Goal: Task Accomplishment & Management: Use online tool/utility

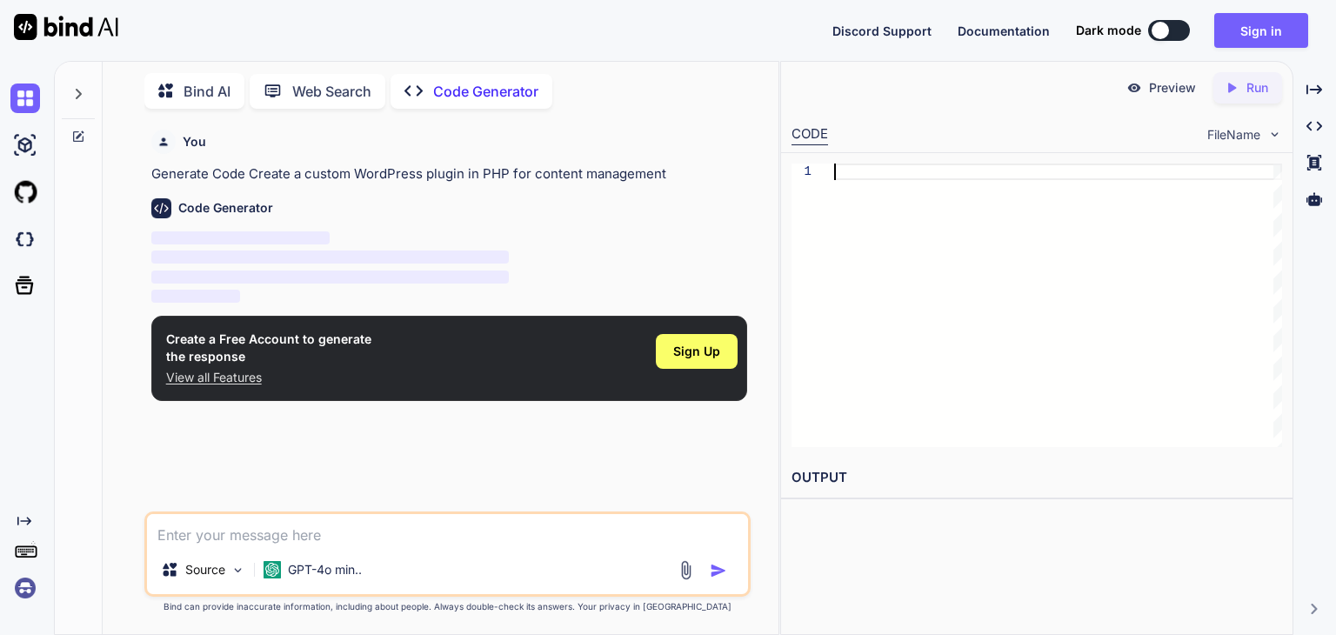
click at [844, 171] on div at bounding box center [1058, 304] width 448 height 283
type textarea "x"
click at [351, 530] on textarea at bounding box center [447, 529] width 601 height 31
paste textarea "<?php if (!defined('ABSPATH')) { exit; } // Ensure plugin constants are defined…"
type textarea "<?php if (!defined('ABSPATH')) { exit; } // Ensure plugin constants are defined…"
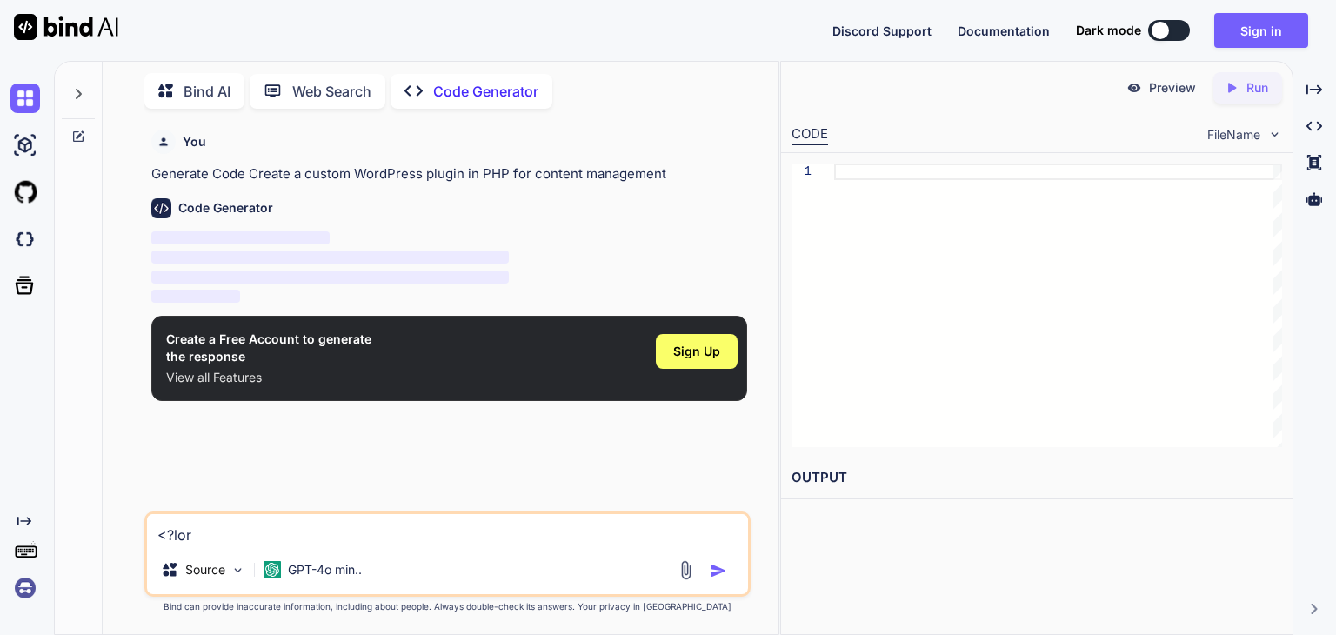
type textarea "x"
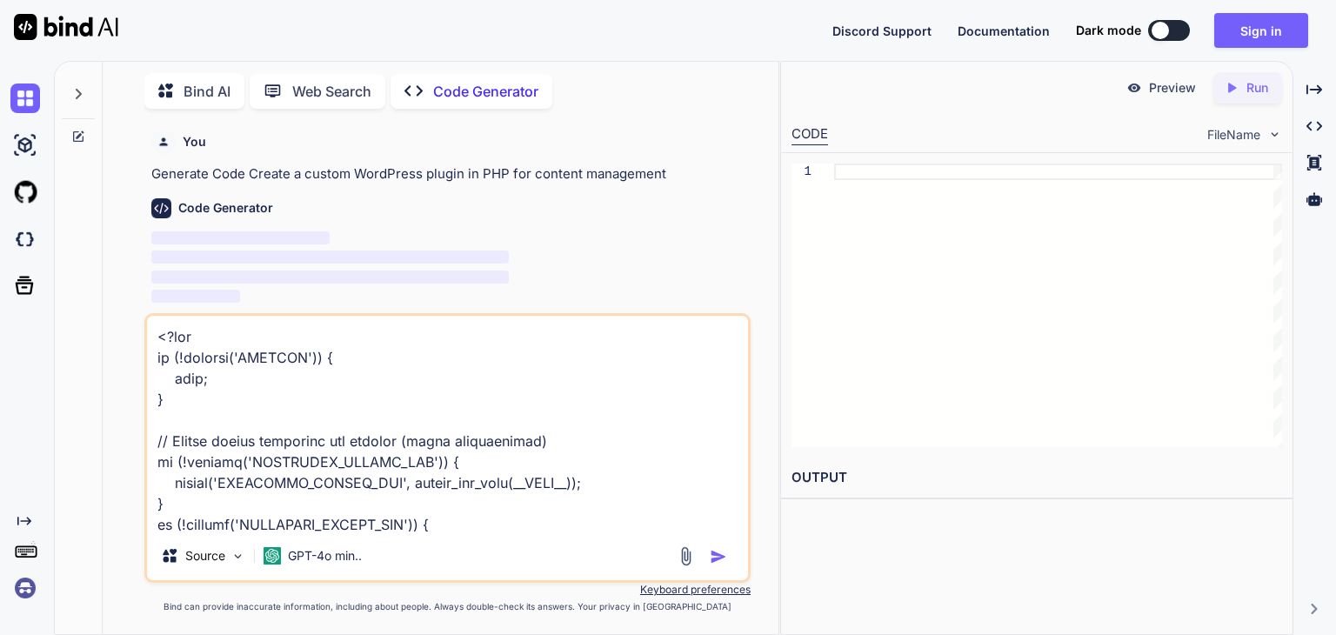
scroll to position [54536, 0]
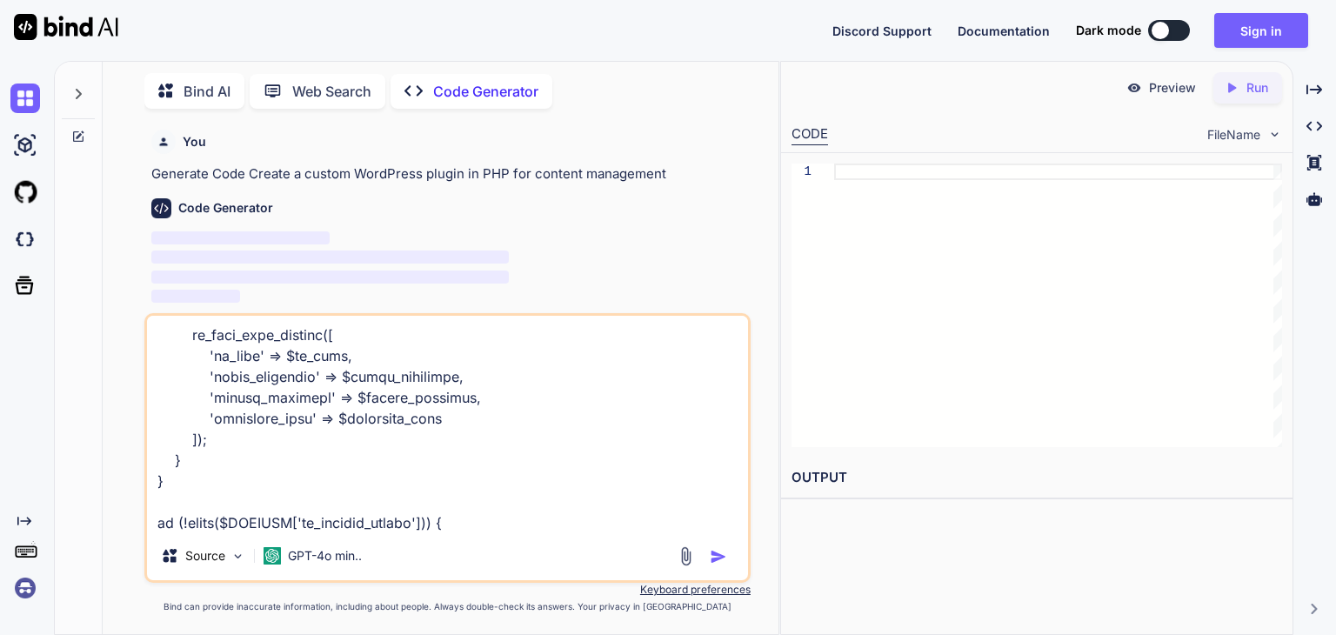
click at [429, 515] on textarea at bounding box center [447, 424] width 601 height 216
type textarea "<?php if (!defined('ABSPATH')) { exit; } // Ensure plugin constants are defined…"
click at [716, 557] on img "button" at bounding box center [718, 556] width 17 height 17
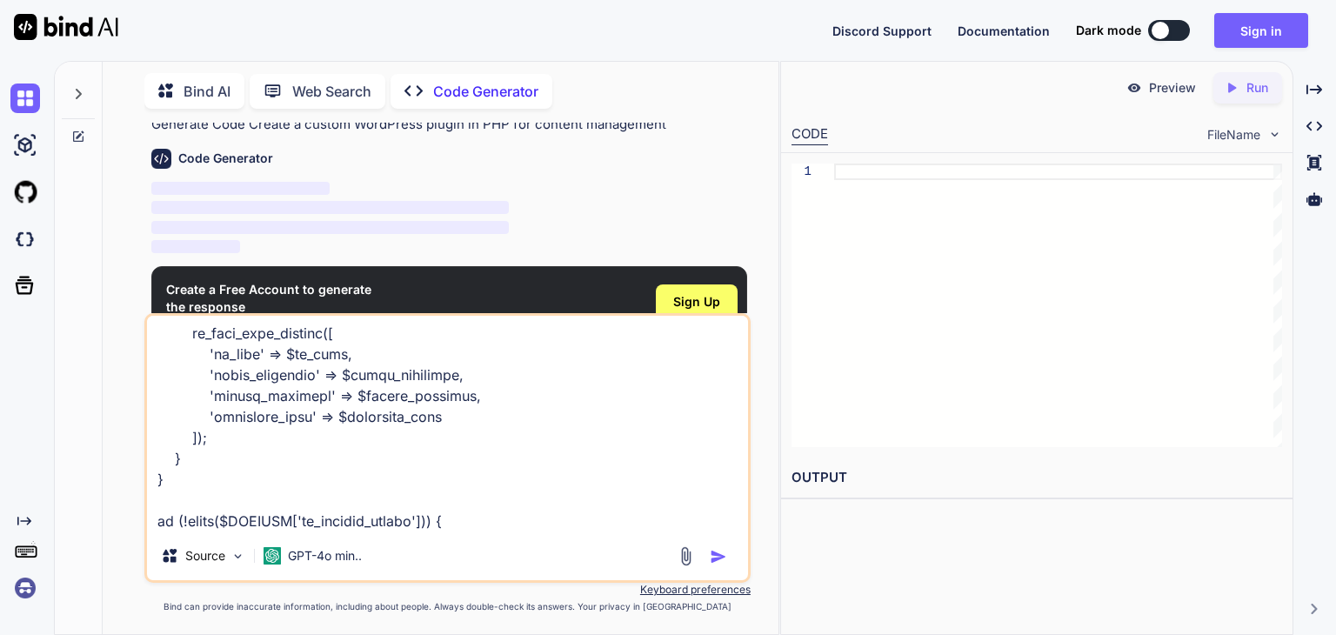
scroll to position [94, 0]
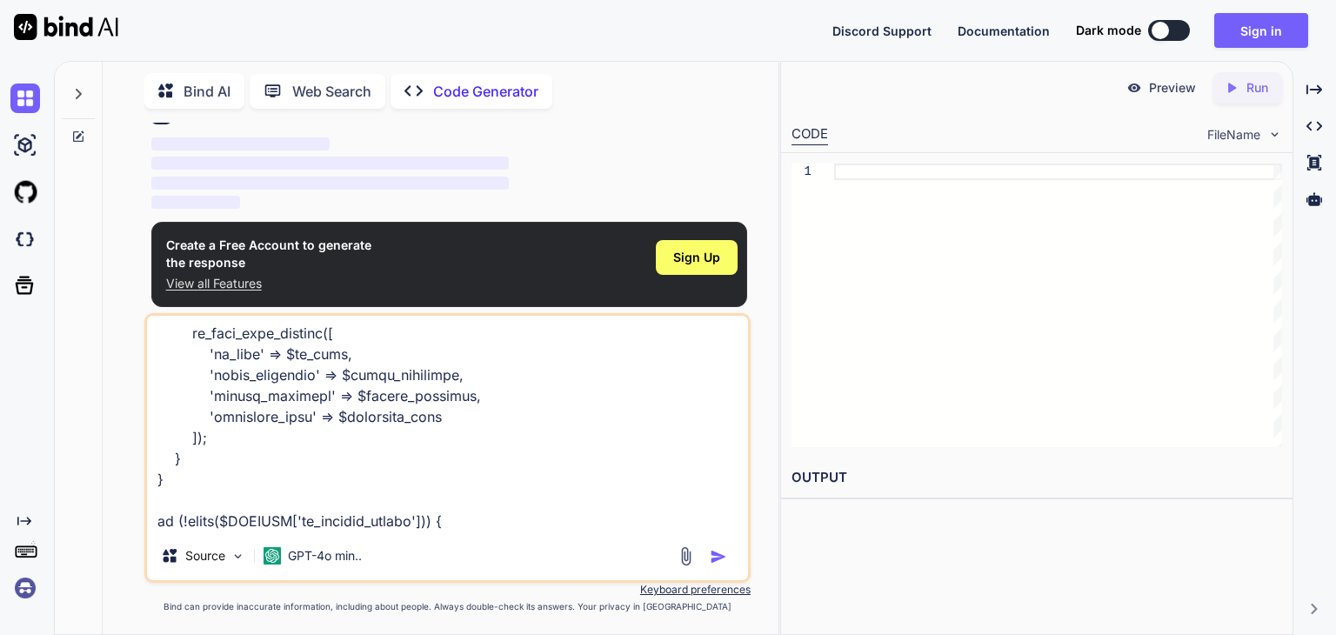
click at [713, 557] on img "button" at bounding box center [718, 556] width 17 height 17
click at [693, 251] on span "Sign Up" at bounding box center [696, 257] width 47 height 17
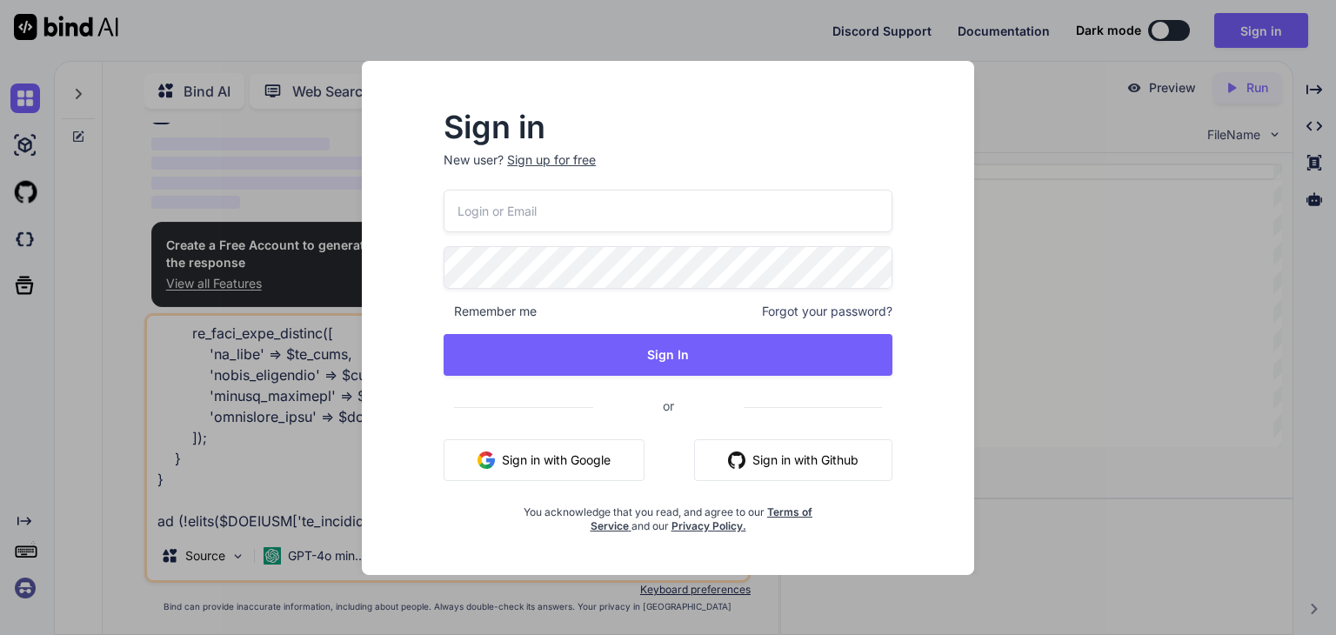
click at [600, 206] on input "email" at bounding box center [667, 211] width 449 height 43
click at [583, 460] on button "Sign in with Google" at bounding box center [543, 460] width 201 height 42
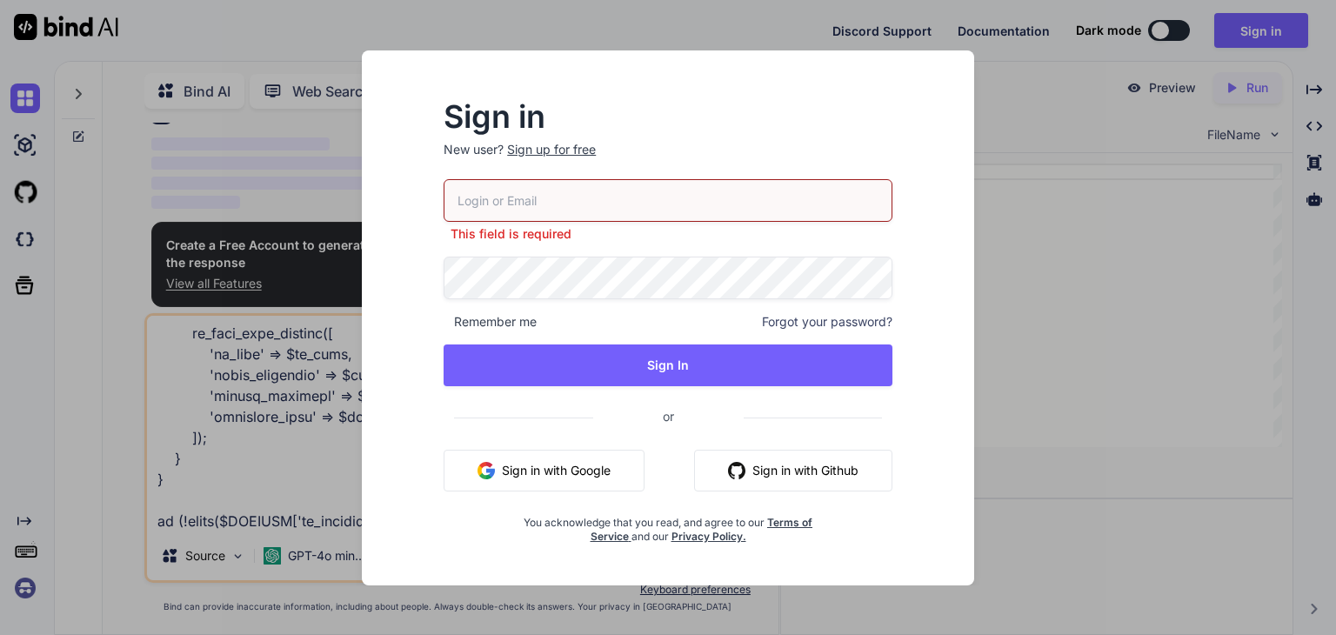
scroll to position [0, 0]
click at [1121, 301] on div at bounding box center [1058, 304] width 448 height 283
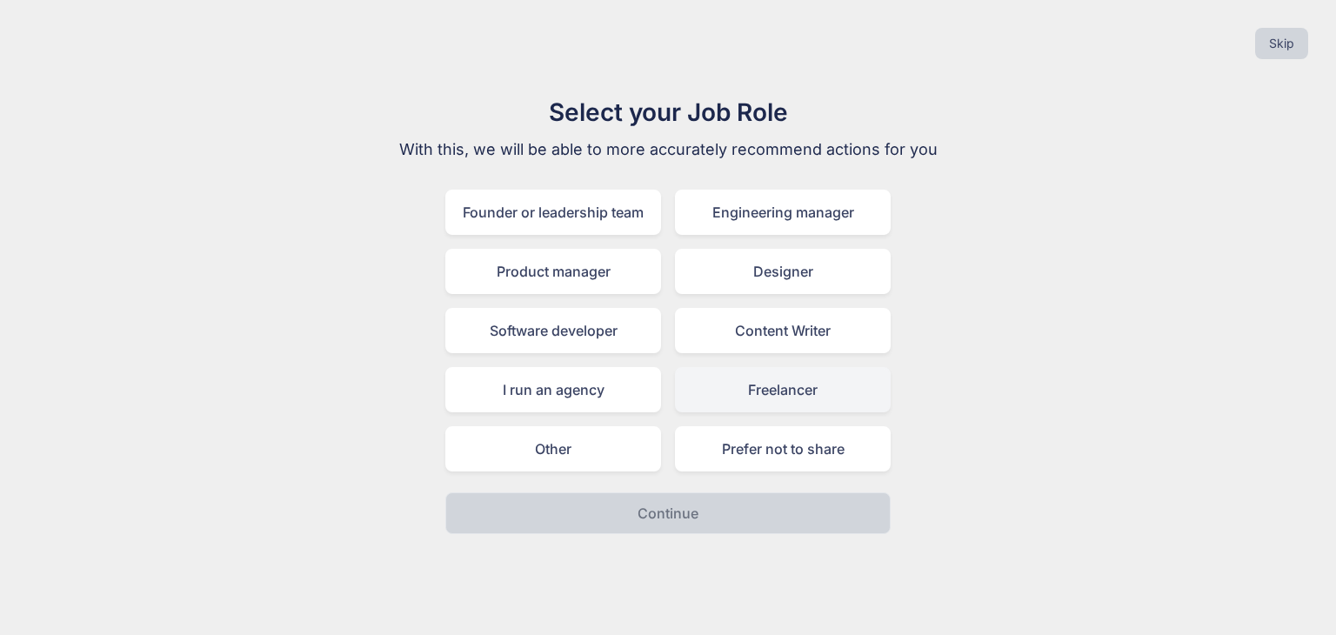
click at [776, 399] on div "Freelancer" at bounding box center [783, 389] width 216 height 45
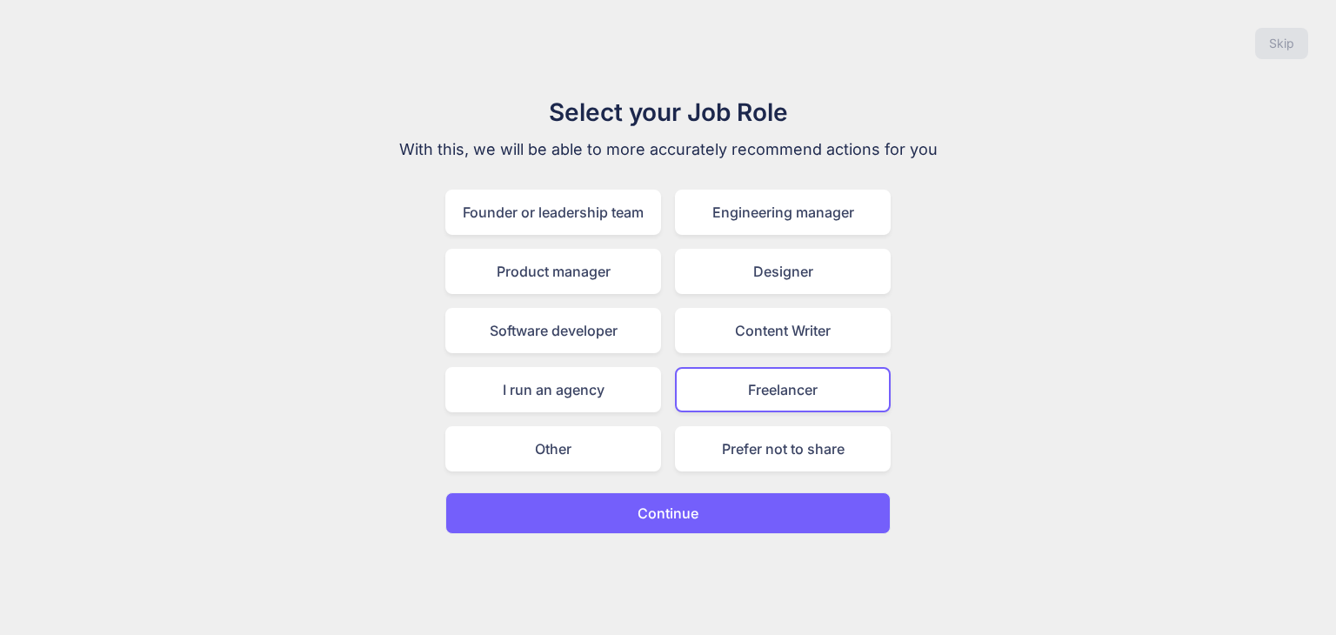
click at [692, 510] on p "Continue" at bounding box center [667, 513] width 61 height 21
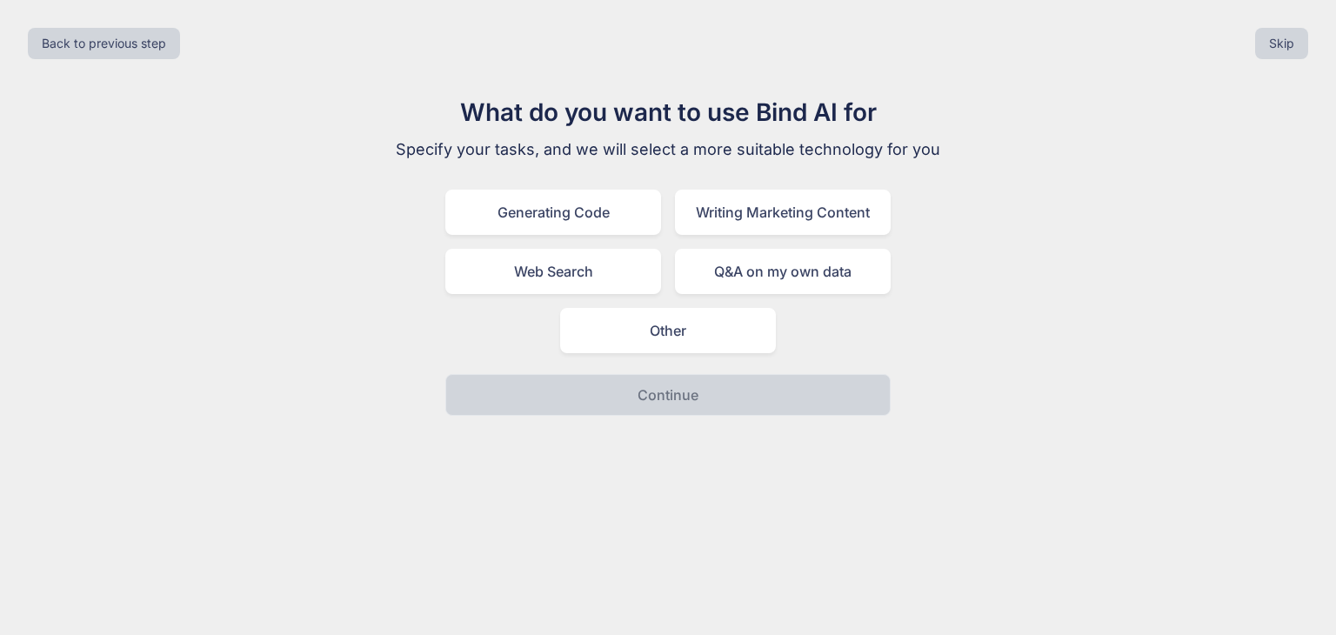
click at [597, 265] on div "Web Search" at bounding box center [553, 271] width 216 height 45
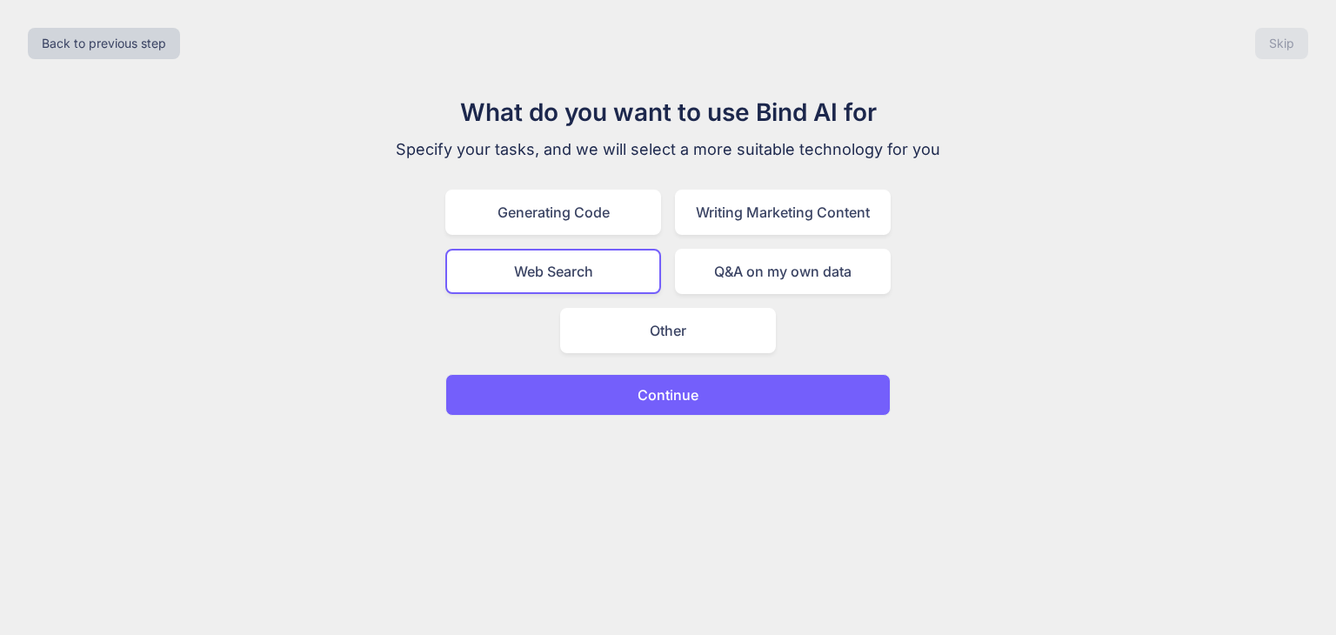
click at [697, 415] on div "Back to previous step Skip What do you want to use Bind AI for Specify your tas…" at bounding box center [668, 317] width 1336 height 635
click at [717, 394] on button "Continue" at bounding box center [667, 395] width 445 height 42
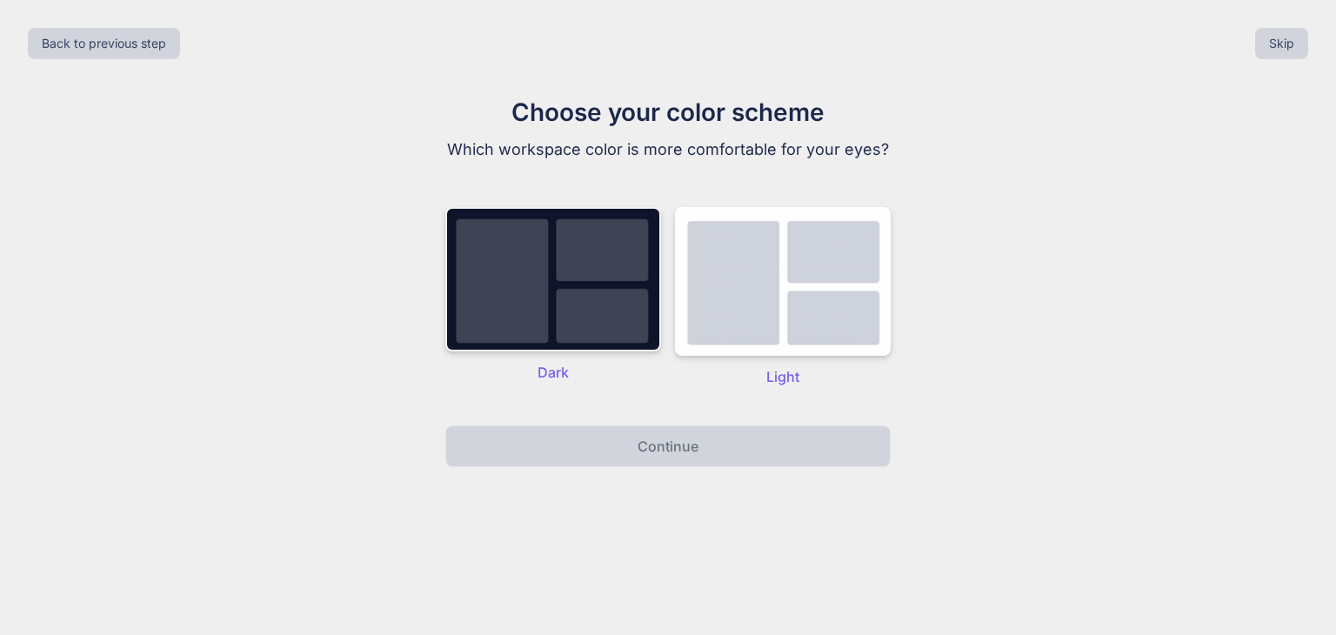
click at [603, 294] on img at bounding box center [553, 279] width 216 height 144
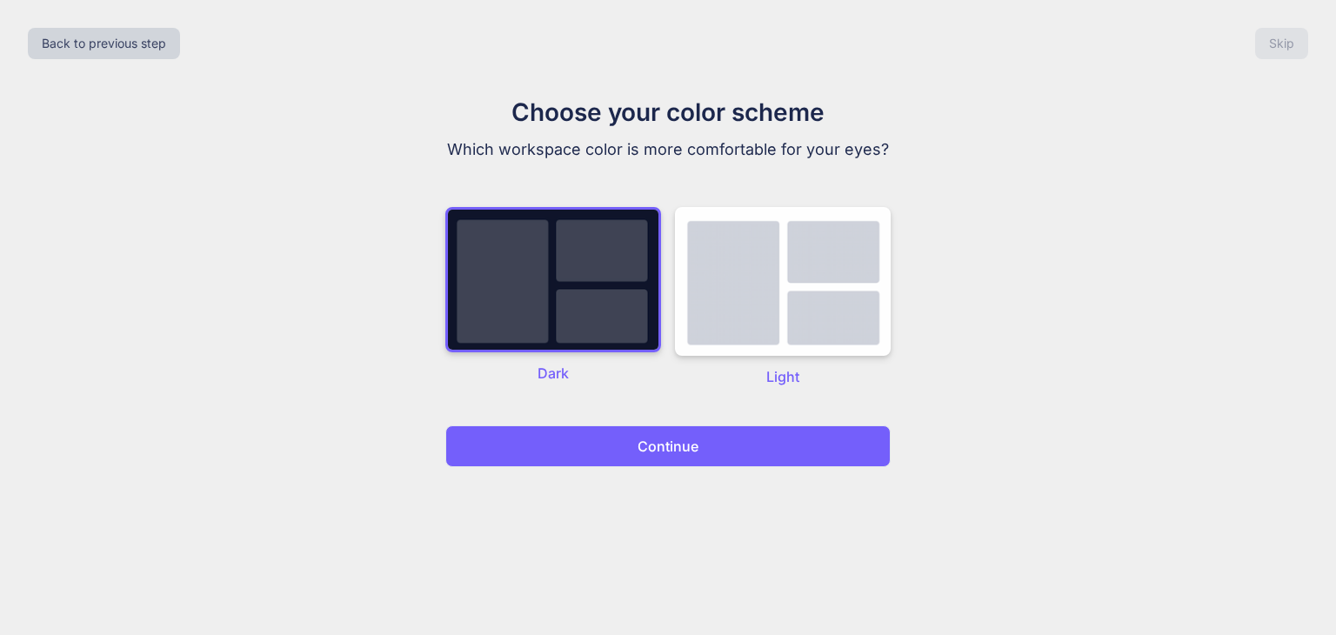
click at [710, 443] on button "Continue" at bounding box center [667, 446] width 445 height 42
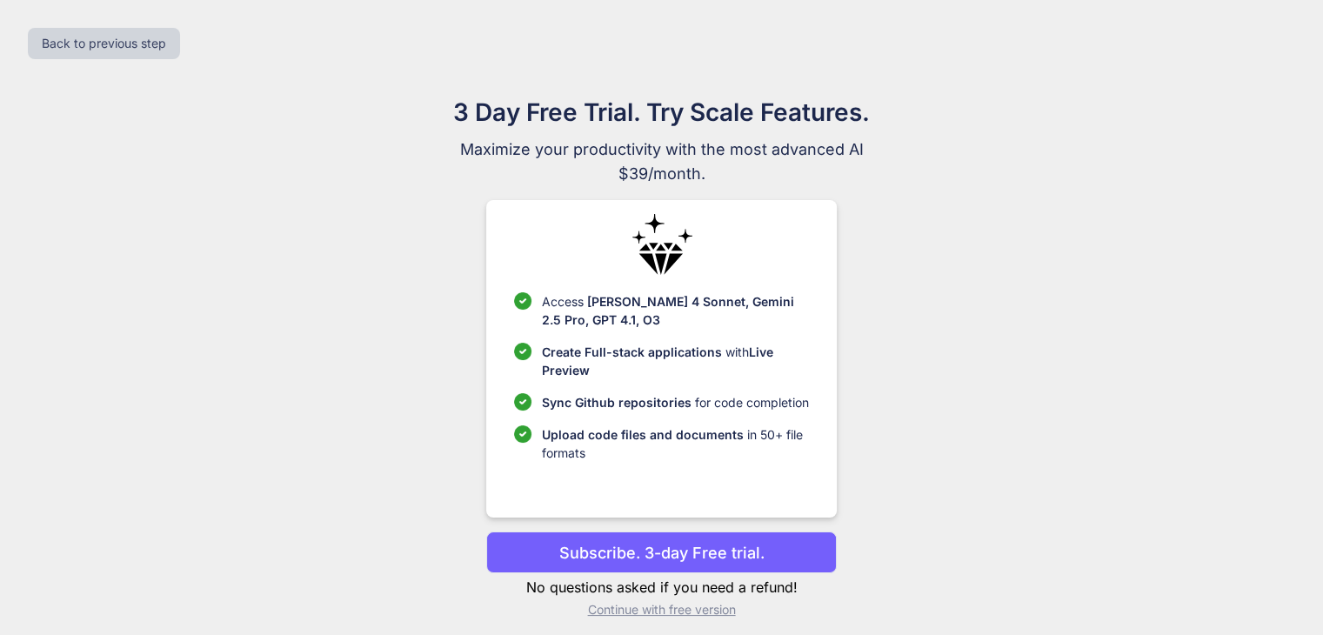
scroll to position [11, 0]
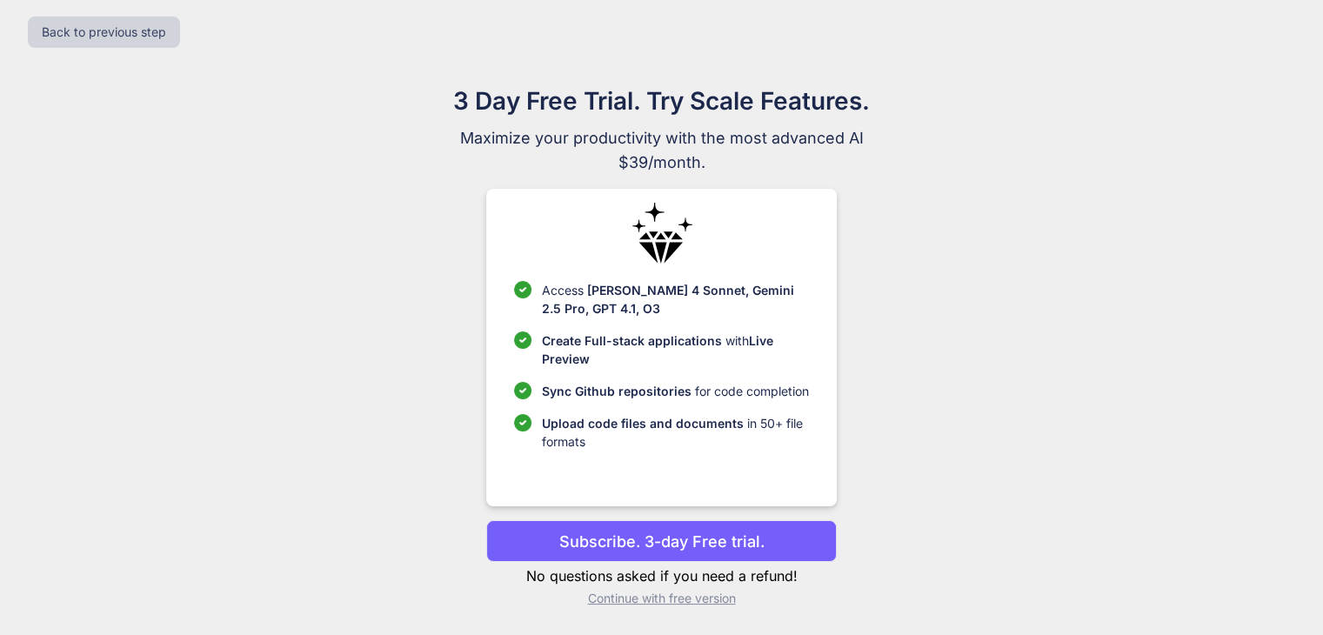
click at [910, 363] on div "3 Day Free Trial. Try Scale Features. Maximize your productivity with the most …" at bounding box center [661, 352] width 779 height 538
click at [675, 598] on p "Continue with free version" at bounding box center [661, 598] width 350 height 17
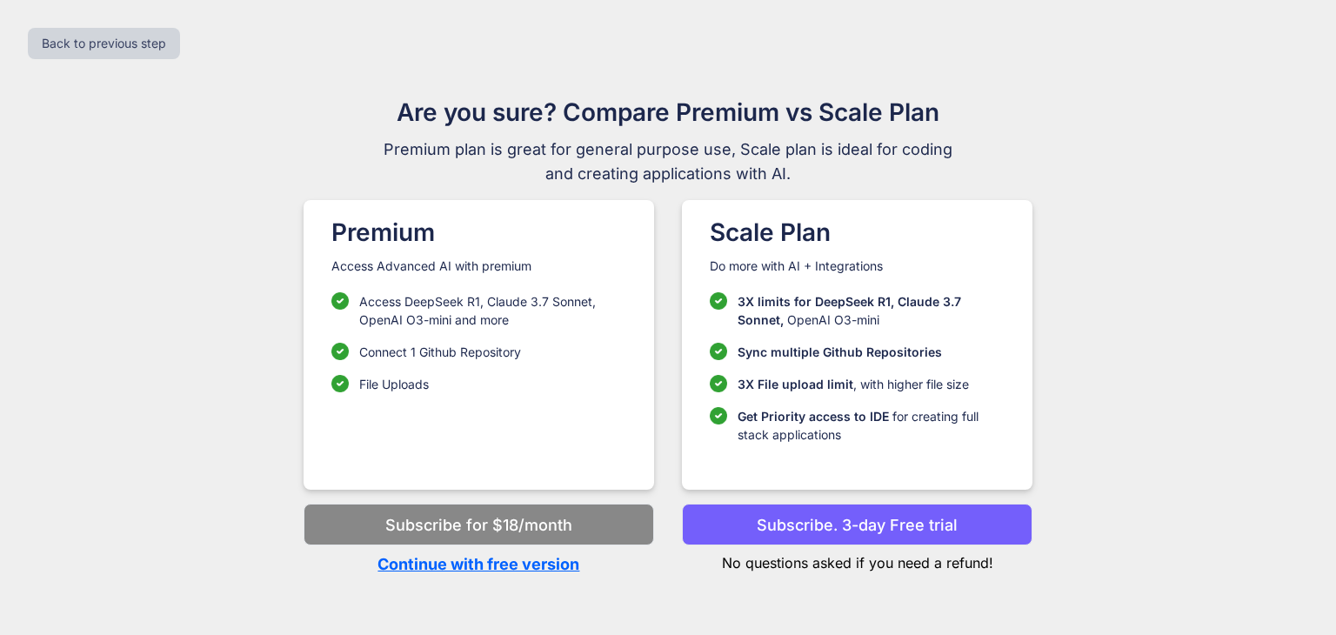
click at [532, 559] on p "Continue with free version" at bounding box center [478, 563] width 350 height 23
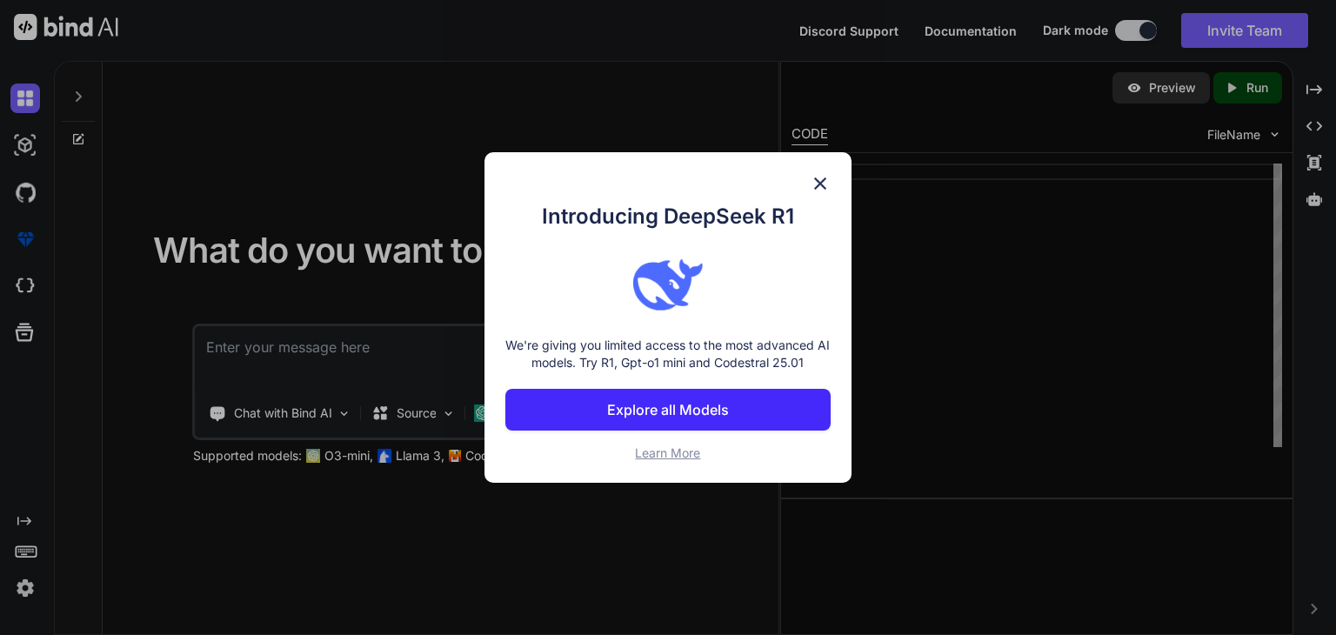
click at [817, 180] on img at bounding box center [820, 183] width 21 height 21
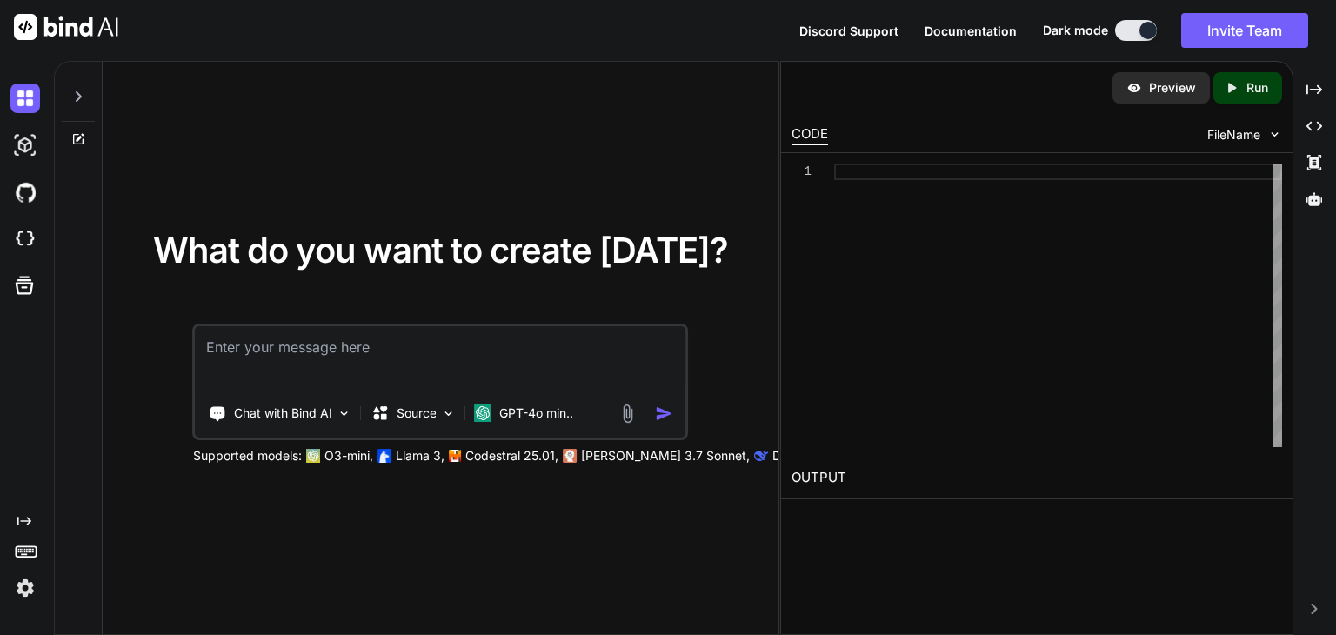
click at [337, 352] on textarea at bounding box center [441, 358] width 490 height 64
type textarea "x"
paste textarea "<?php if (!defined('ABSPATH')) { exit; } // Ensure plugin constants are defined…"
type textarea "<?php if (!defined('ABSPATH')) { exit; } // Ensure plugin constants are defined…"
type textarea "x"
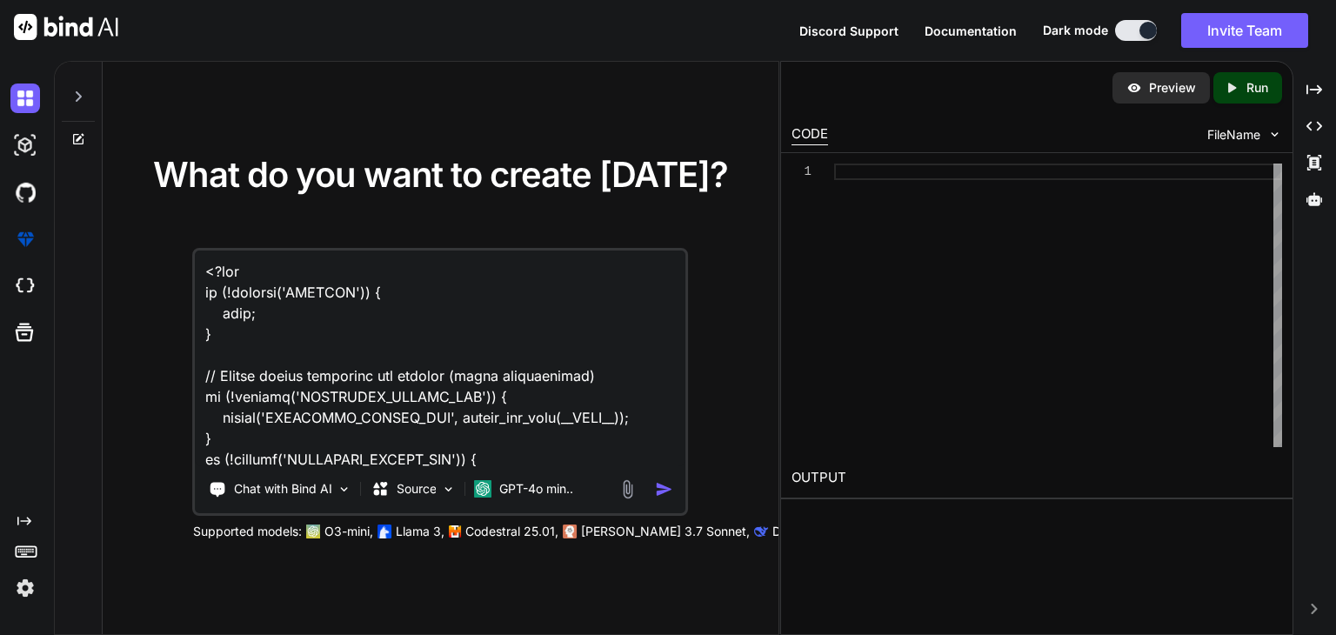
scroll to position [60547, 0]
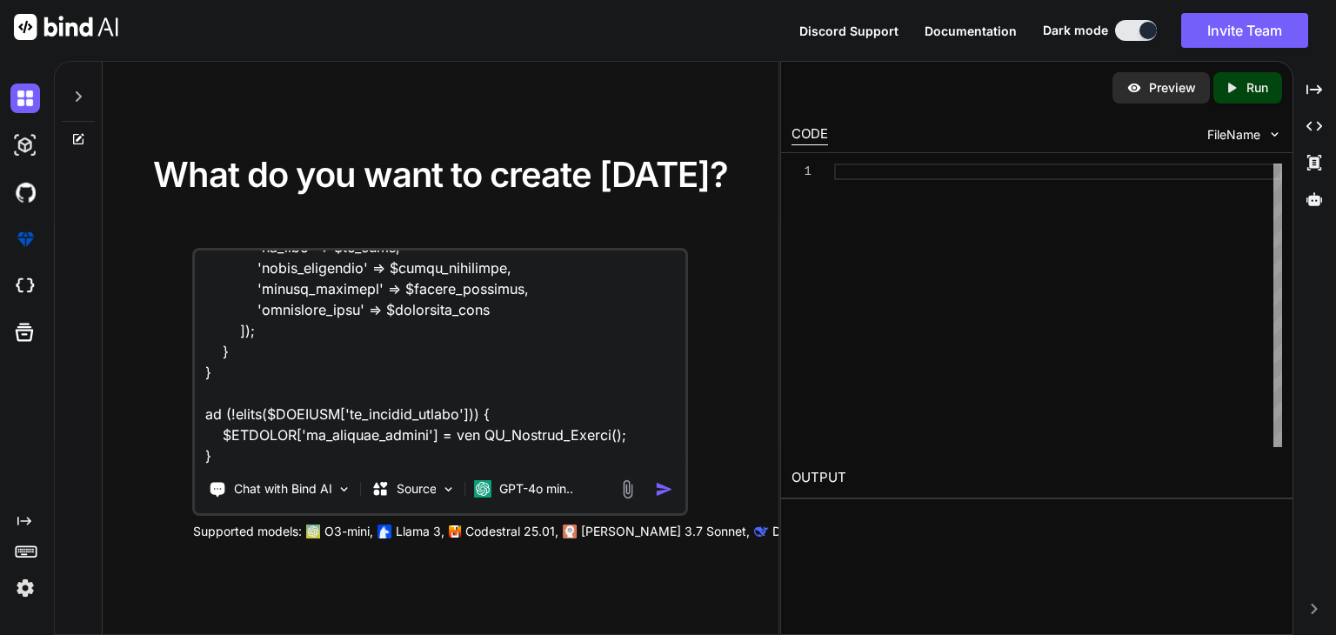
type textarea "<?php if (!defined('ABSPATH')) { exit; } // Ensure plugin constants are defined…"
click at [655, 486] on img "button" at bounding box center [664, 489] width 18 height 18
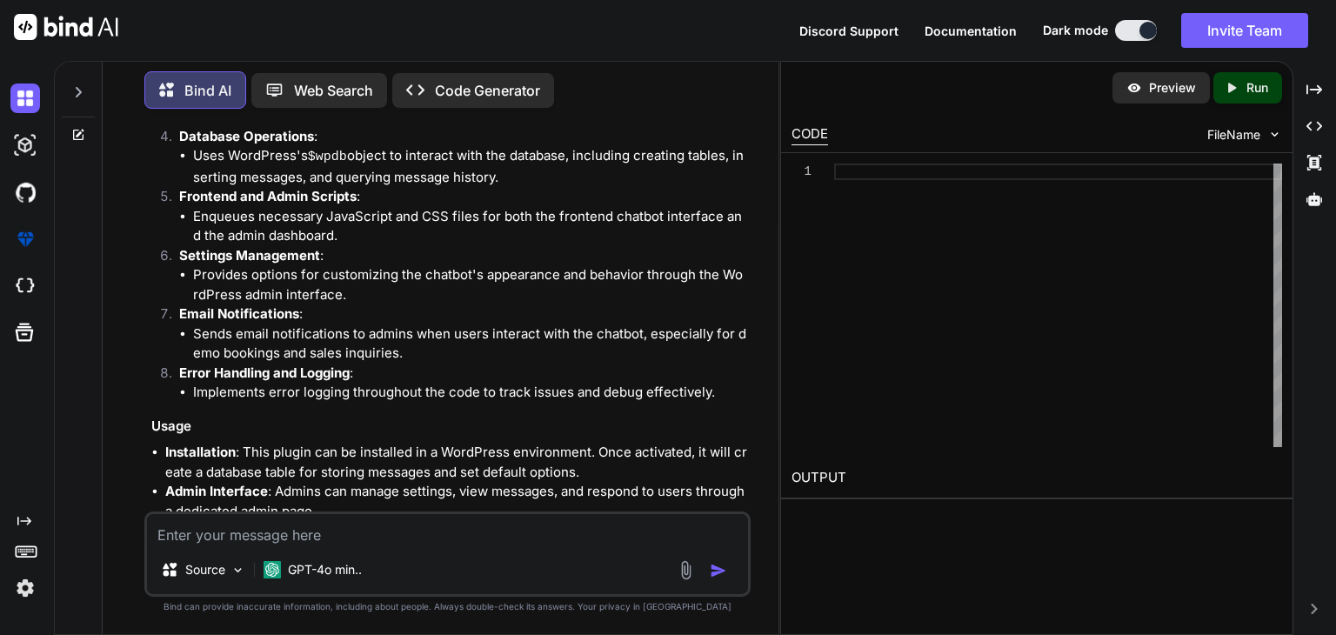
scroll to position [19201, 0]
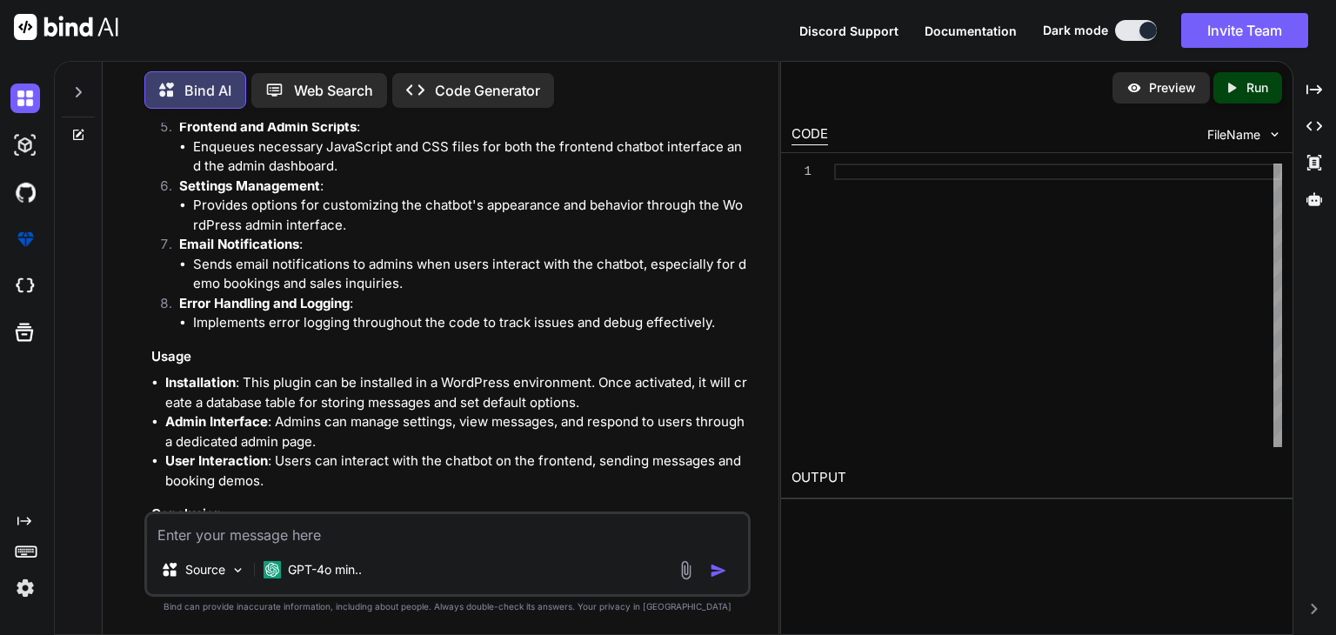
click at [354, 530] on textarea at bounding box center [447, 529] width 601 height 31
type textarea "x"
type textarea "t"
type textarea "x"
type textarea "th"
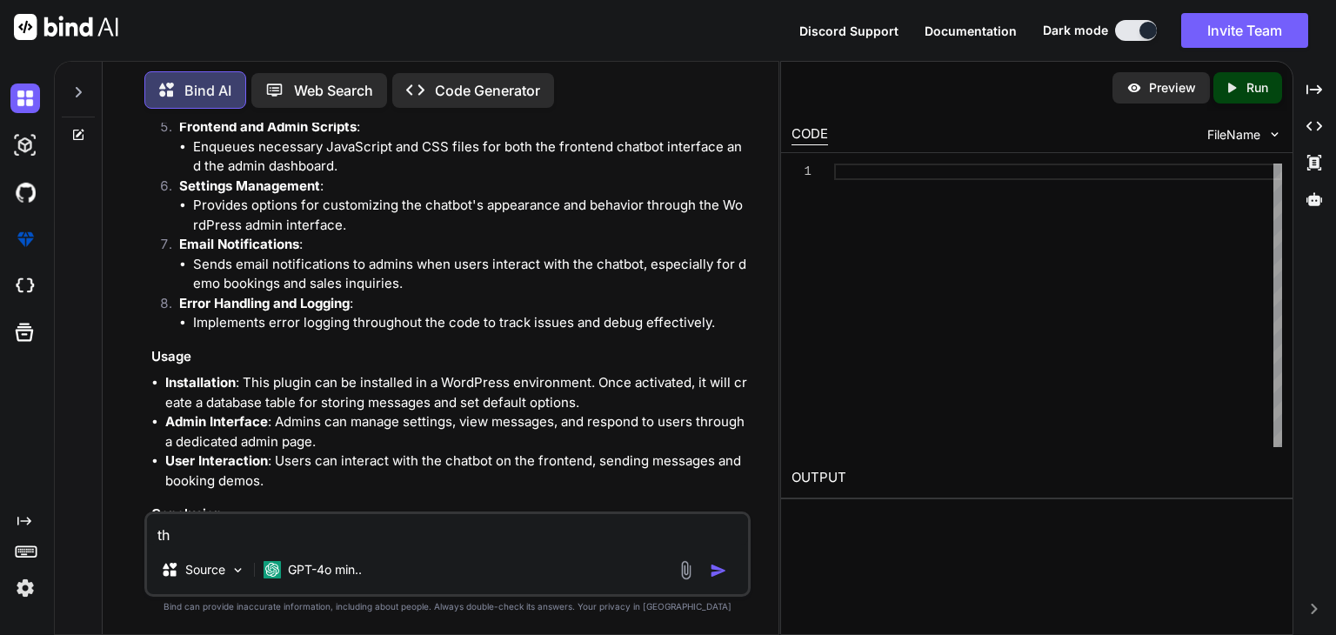
type textarea "x"
type textarea "the"
type textarea "x"
type textarea "the u"
type textarea "x"
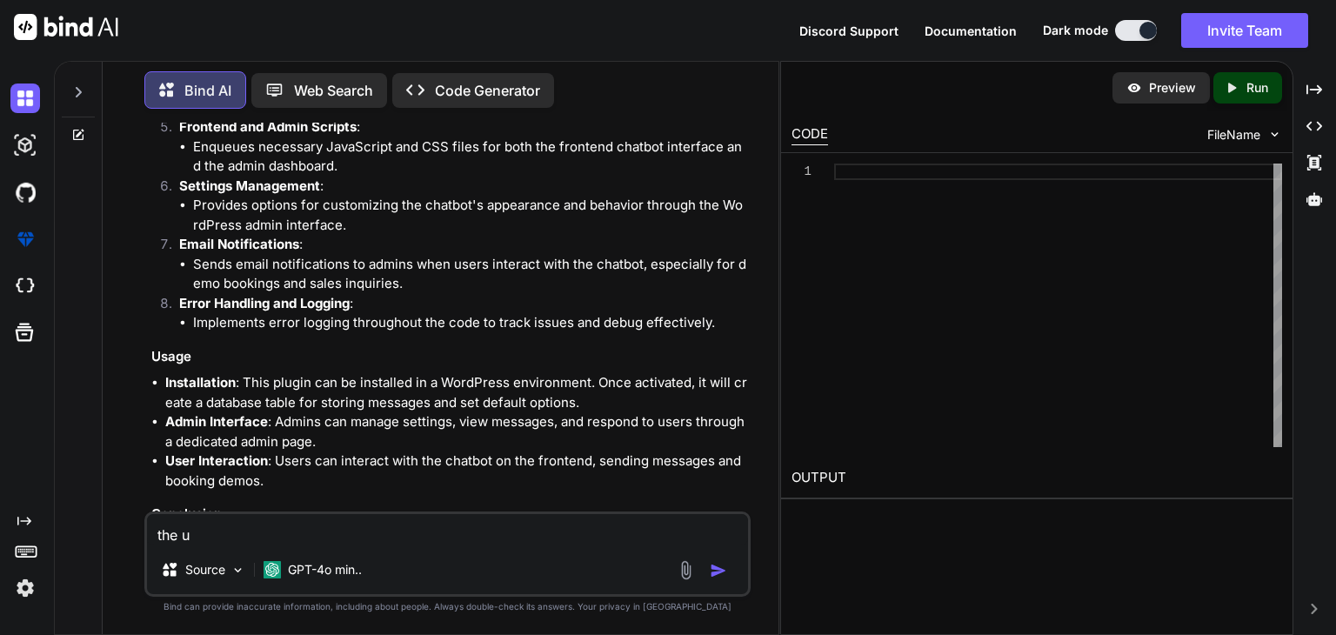
type textarea "the us"
type textarea "x"
type textarea "the use"
type textarea "x"
type textarea "the user"
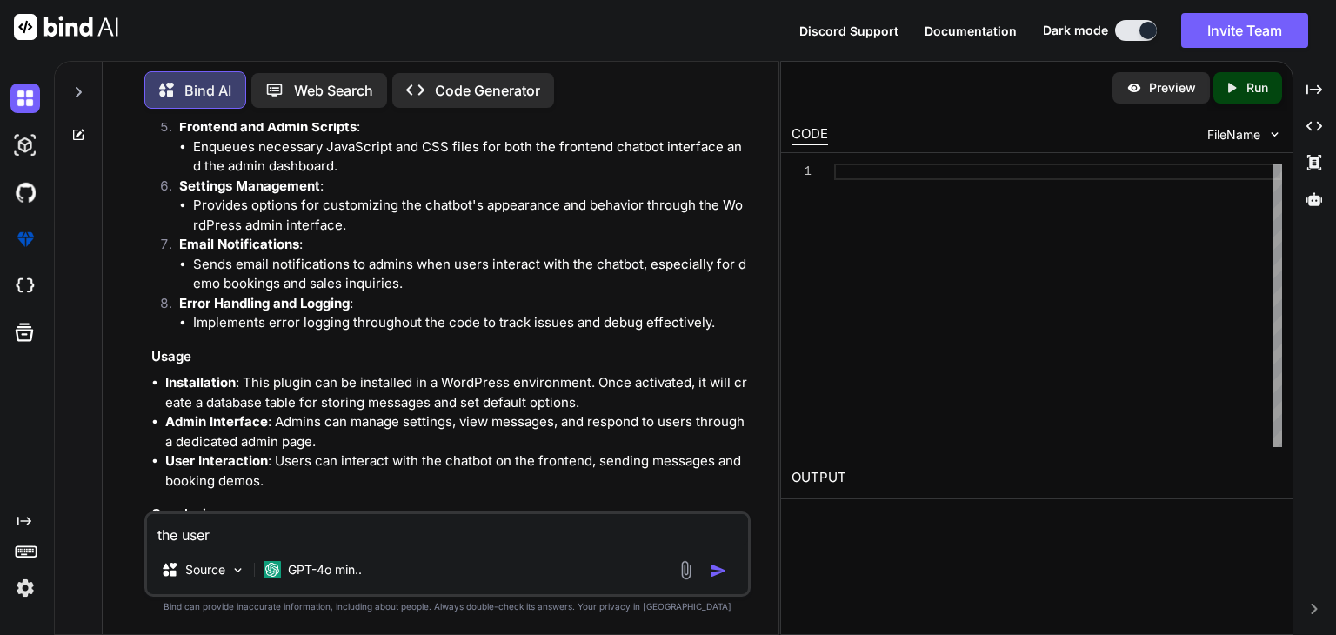
type textarea "x"
type textarea "the user m"
type textarea "x"
type textarea "the user ms"
type textarea "x"
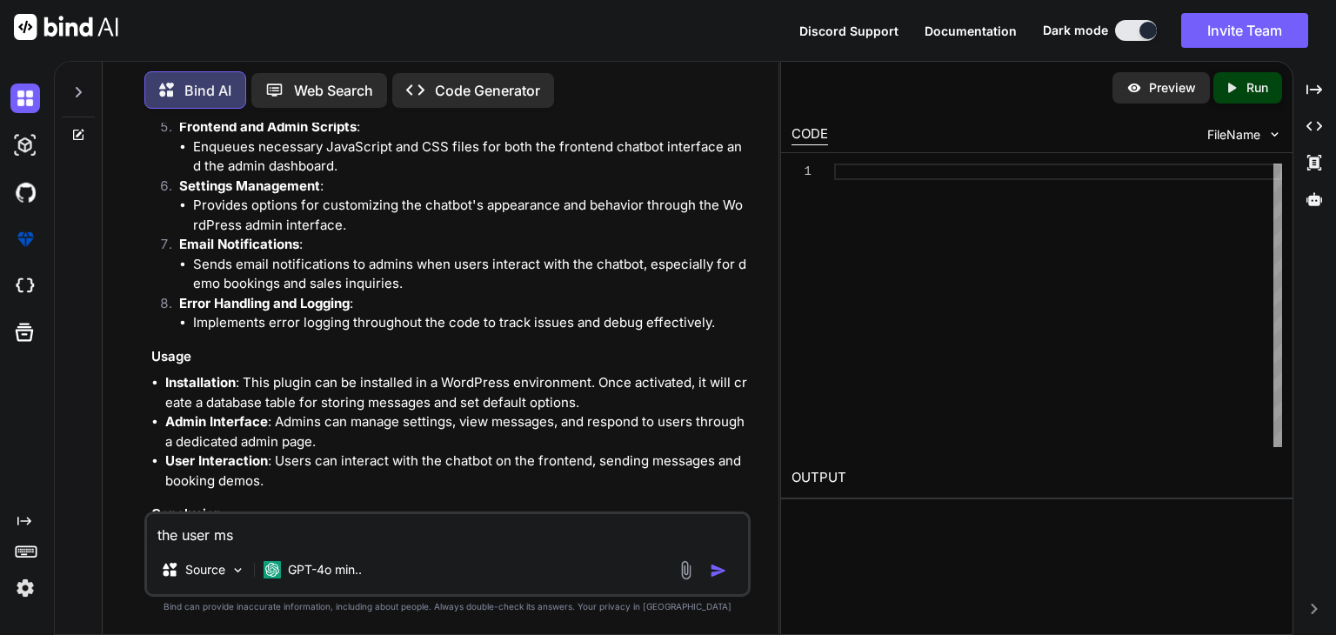
type textarea "the user msg"
type textarea "x"
type textarea "the user msg"
type textarea "x"
type textarea "the user msg c"
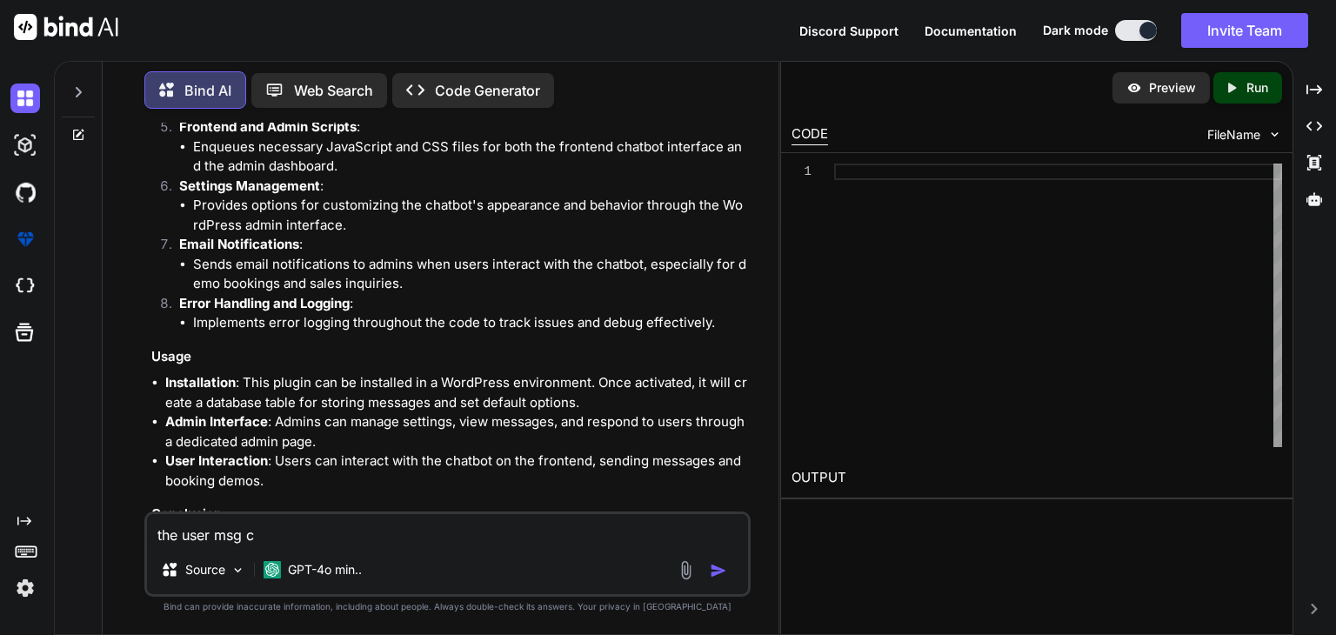
type textarea "x"
type textarea "the user msg co"
type textarea "x"
type textarea "the user msg com"
type textarea "x"
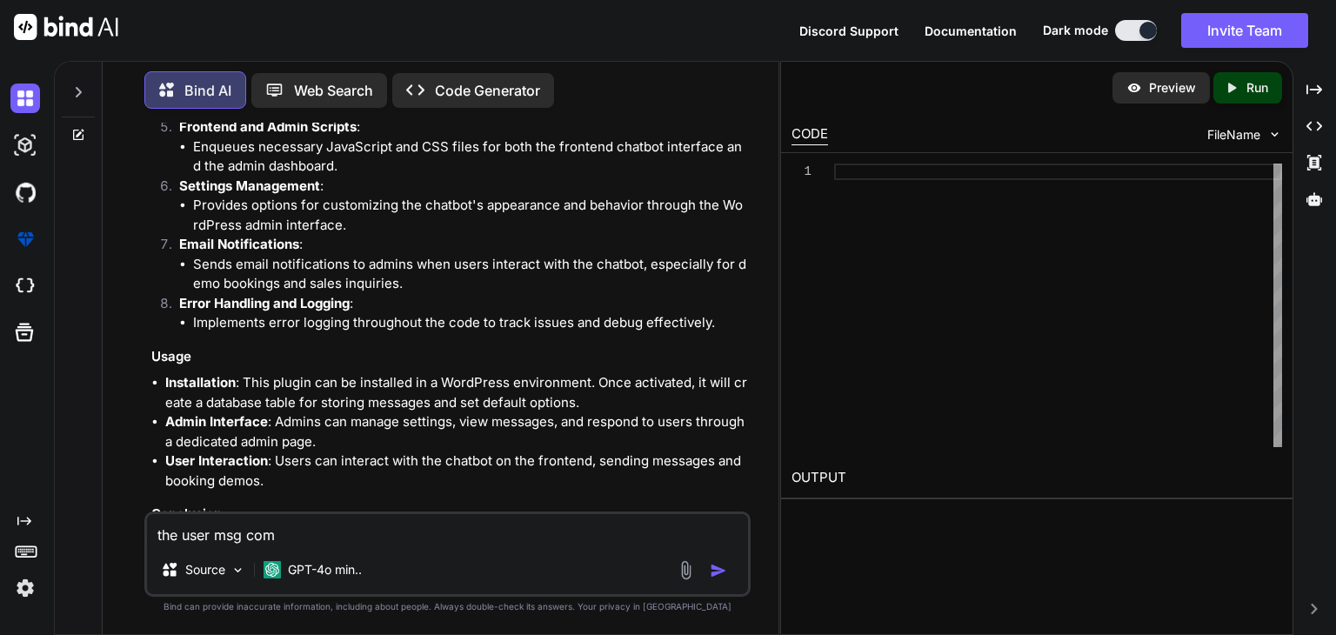
type textarea "the user msg come"
type textarea "x"
type textarea "the user msg comes"
type textarea "x"
type textarea "the user msg comes"
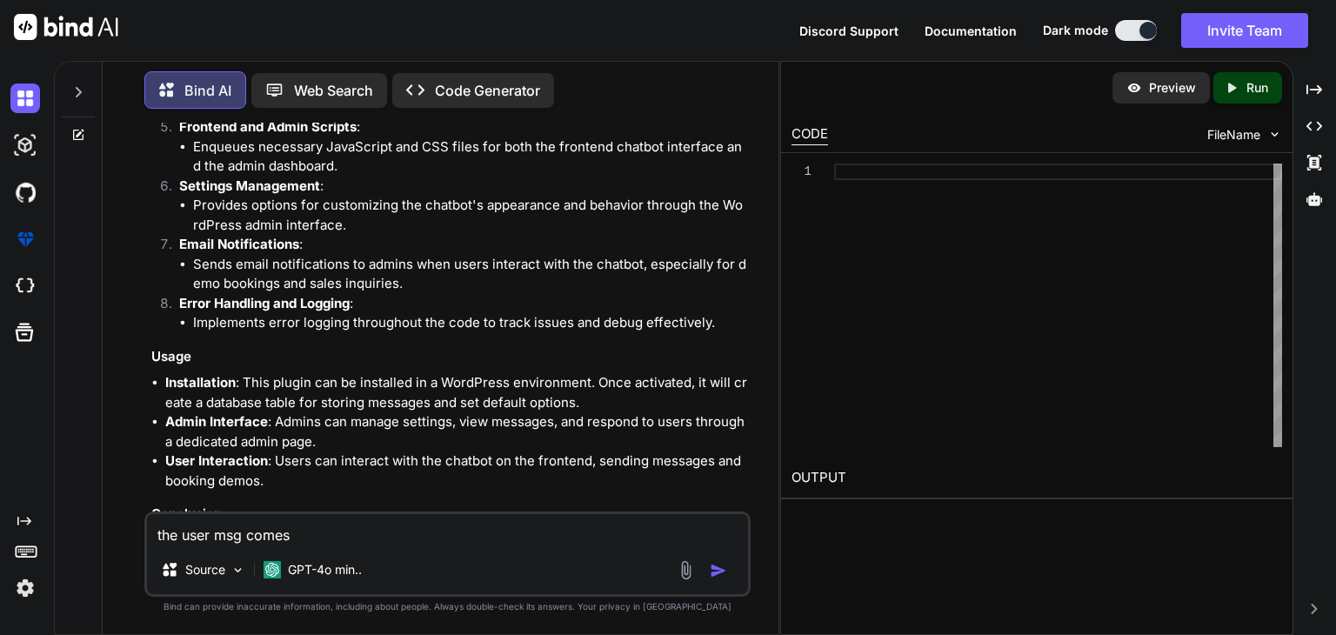
type textarea "x"
type textarea "the user msg comes t"
type textarea "x"
type textarea "the user msg comes tw"
type textarea "x"
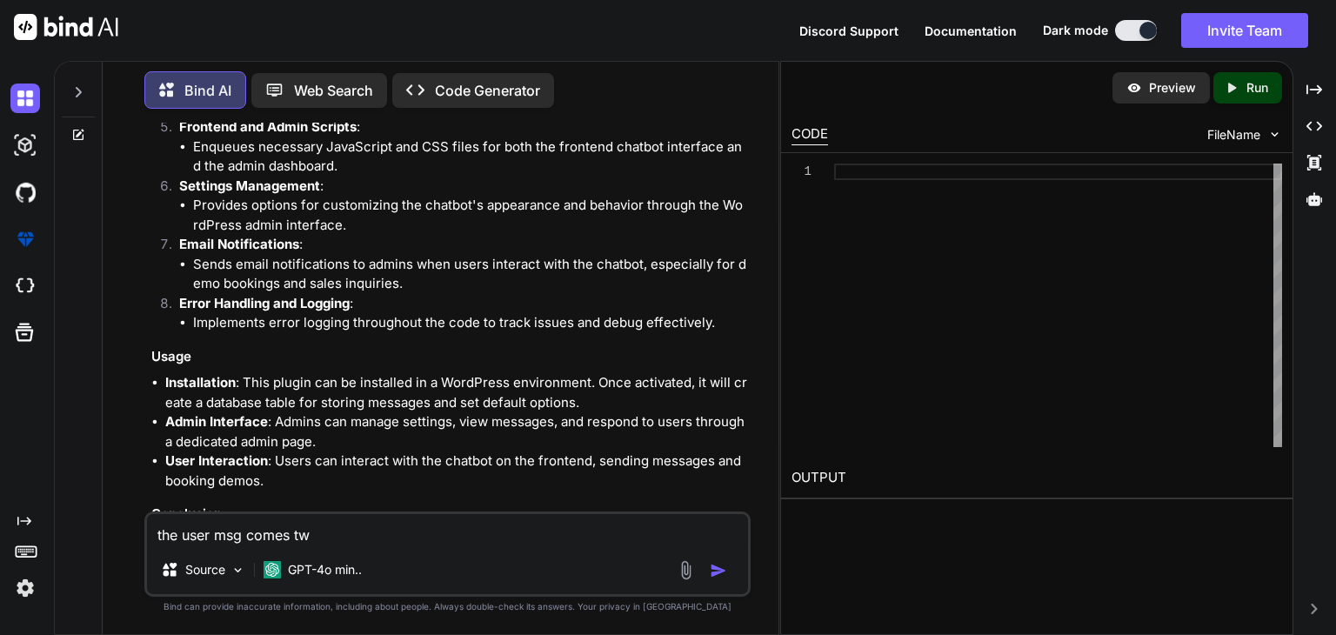
type textarea "the user msg comes twi"
type textarea "x"
type textarea "the user msg comes twic"
type textarea "x"
type textarea "the user msg comes twice"
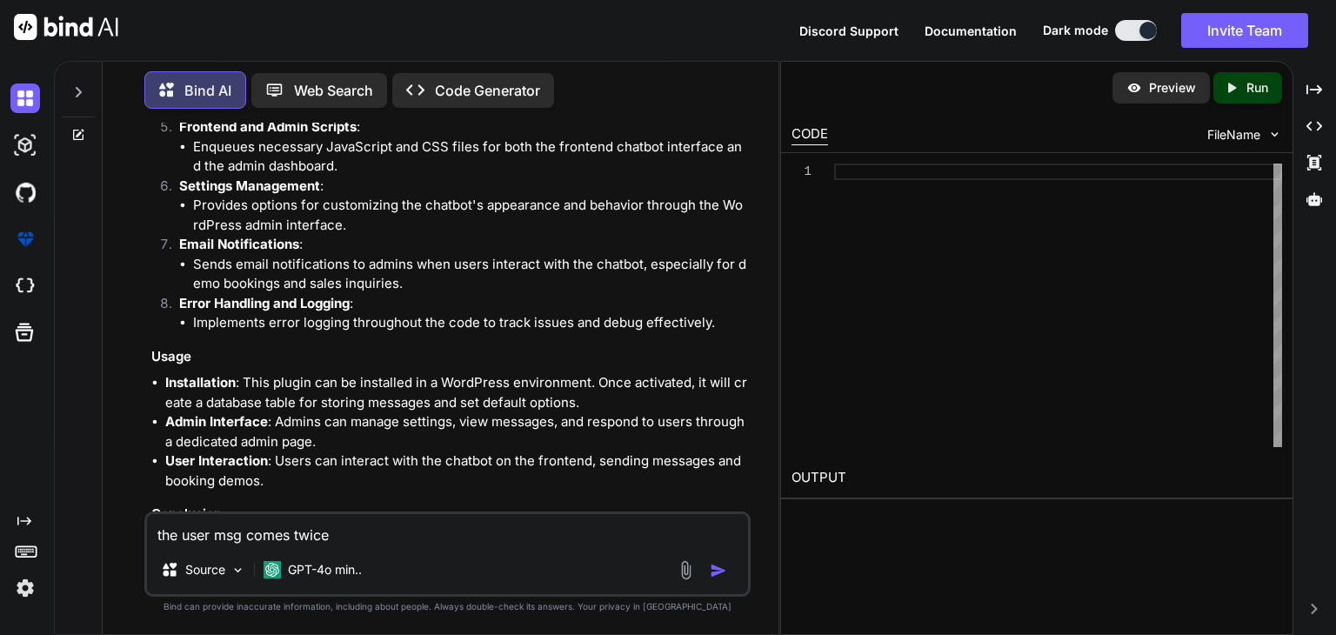
type textarea "x"
type textarea "the user msg comes twice"
type textarea "x"
type textarea "the user msg comes twice a"
type textarea "x"
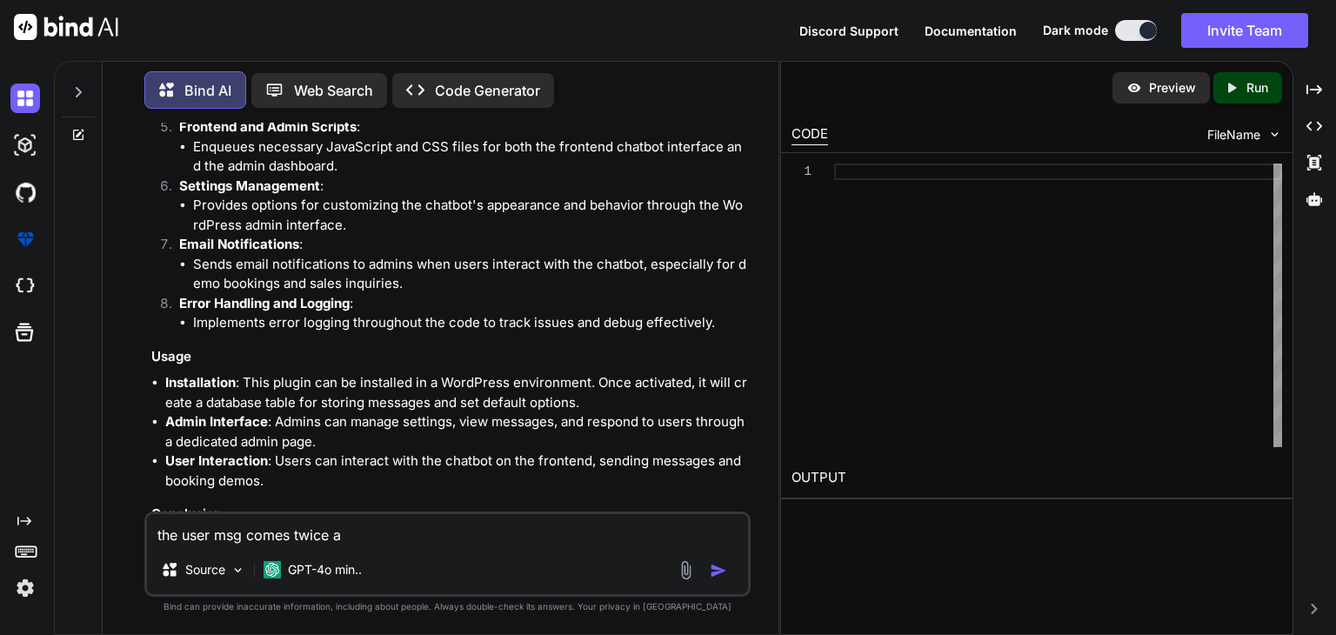
type textarea "the user msg comes twice an"
type textarea "x"
type textarea "the user msg comes twice and"
type textarea "x"
type textarea "the user msg comes twice and d"
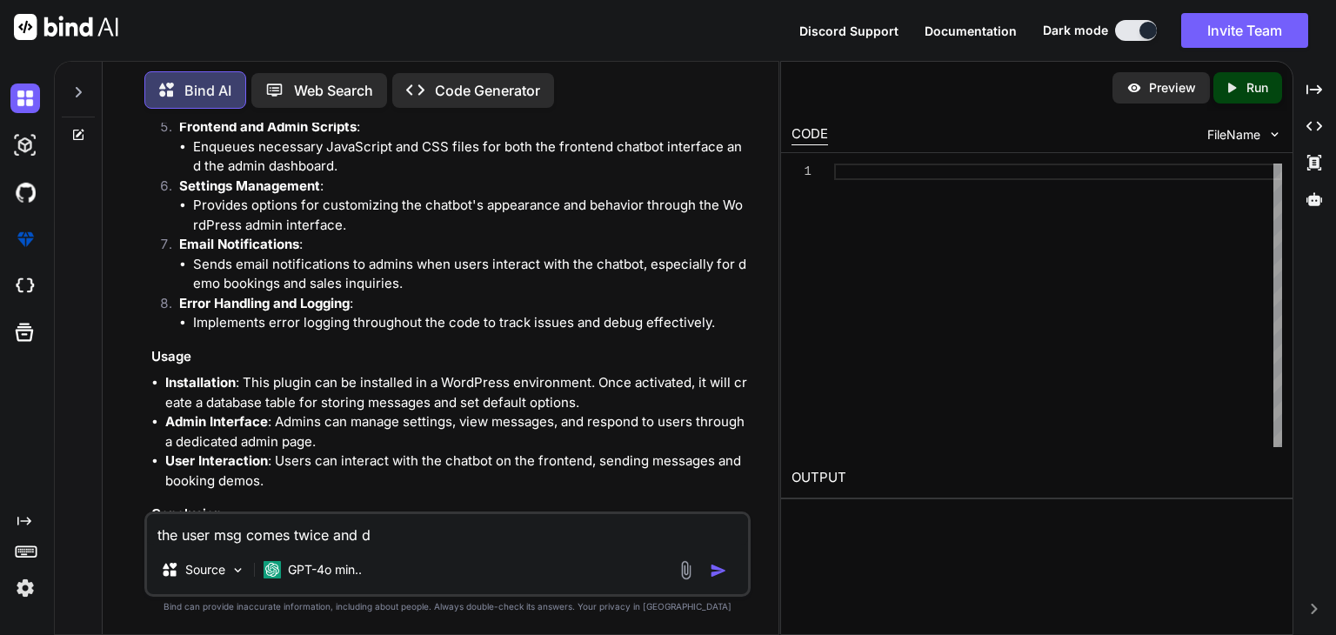
type textarea "x"
type textarea "the user msg comes twice and de"
type textarea "x"
type textarea "the user msg comes twice and del"
type textarea "x"
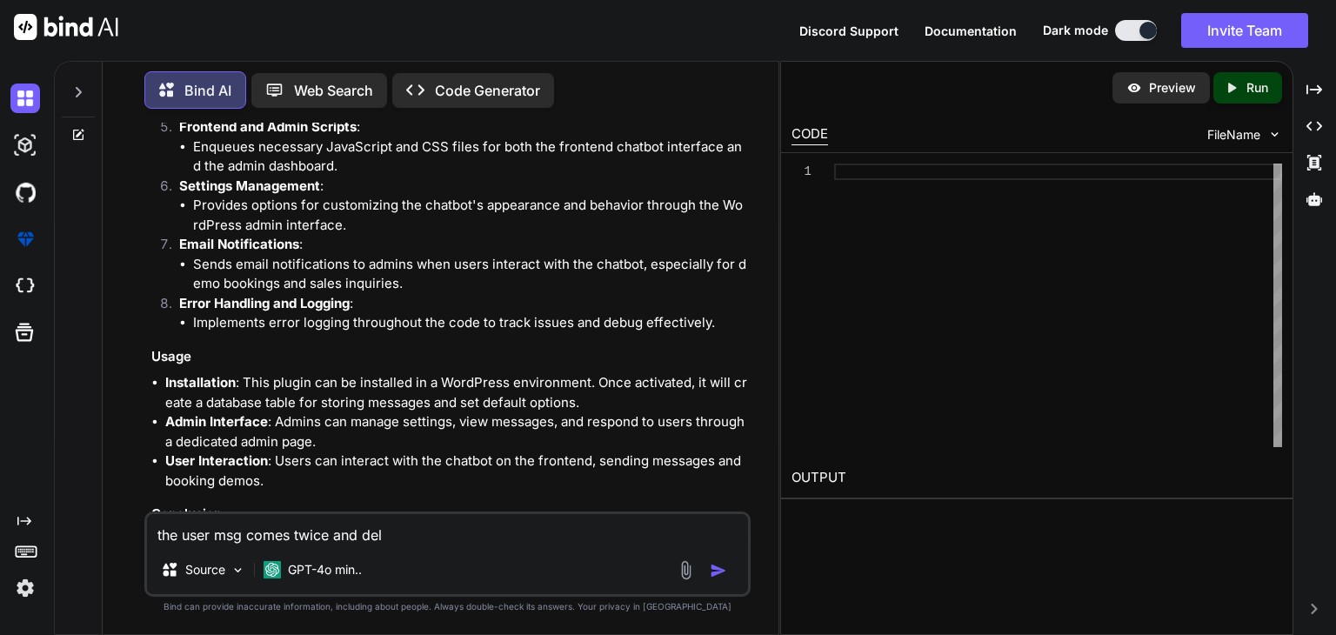
type textarea "the user msg comes twice and dela"
type textarea "x"
type textarea "the user msg comes twice and delay"
type textarea "x"
type textarea "the user msg comes twice and delay"
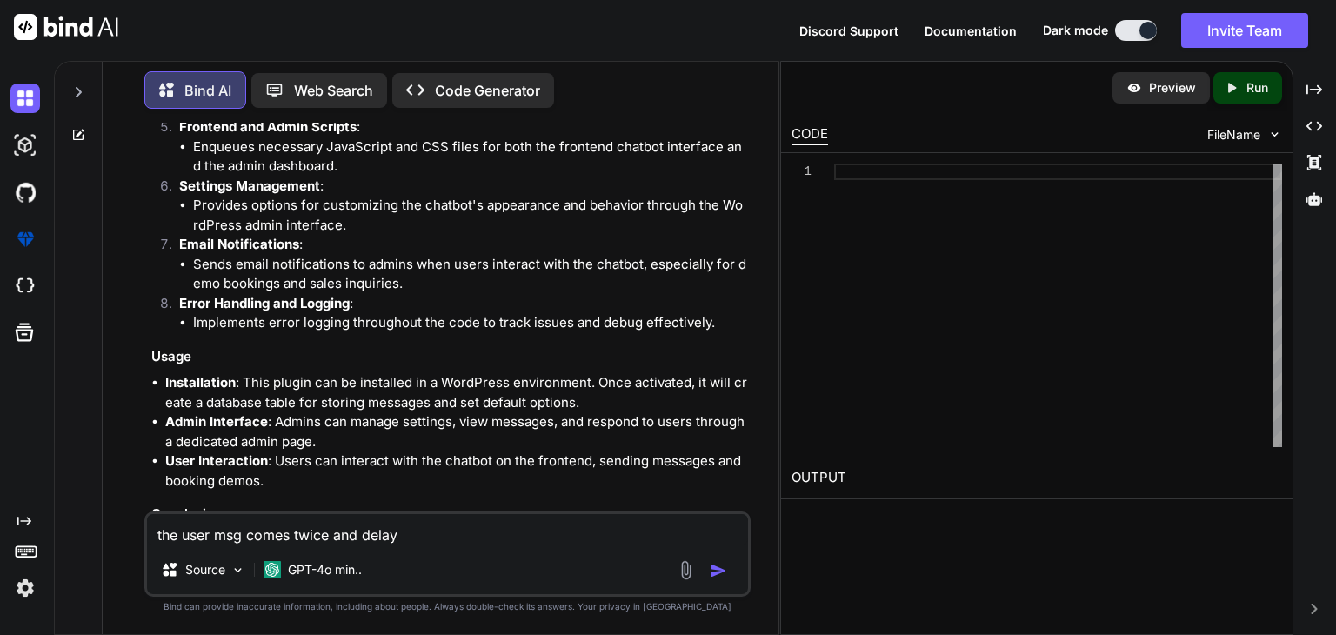
type textarea "x"
type textarea "the user msg comes twice and delay f"
type textarea "x"
type textarea "the user msg comes twice and delay fo"
type textarea "x"
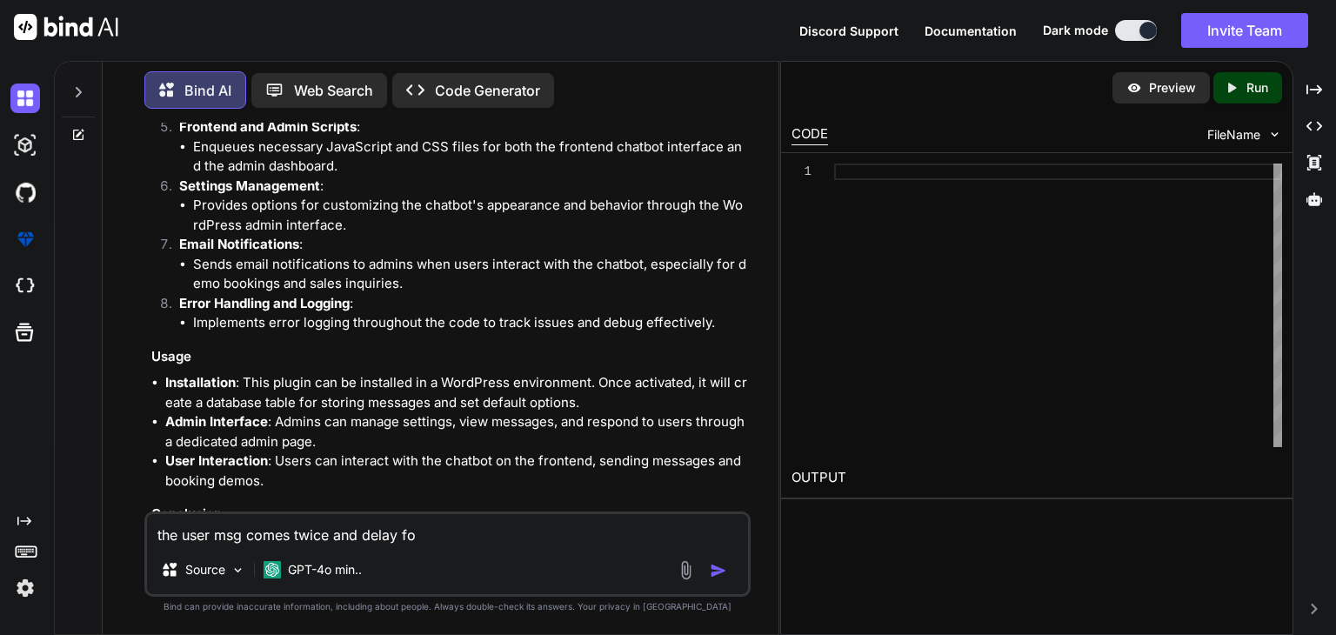
type textarea "the user msg comes twice and delay for"
type textarea "x"
type textarea "the user msg comes twice and delay for"
type textarea "x"
type textarea "the user msg comes twice and delay for 3"
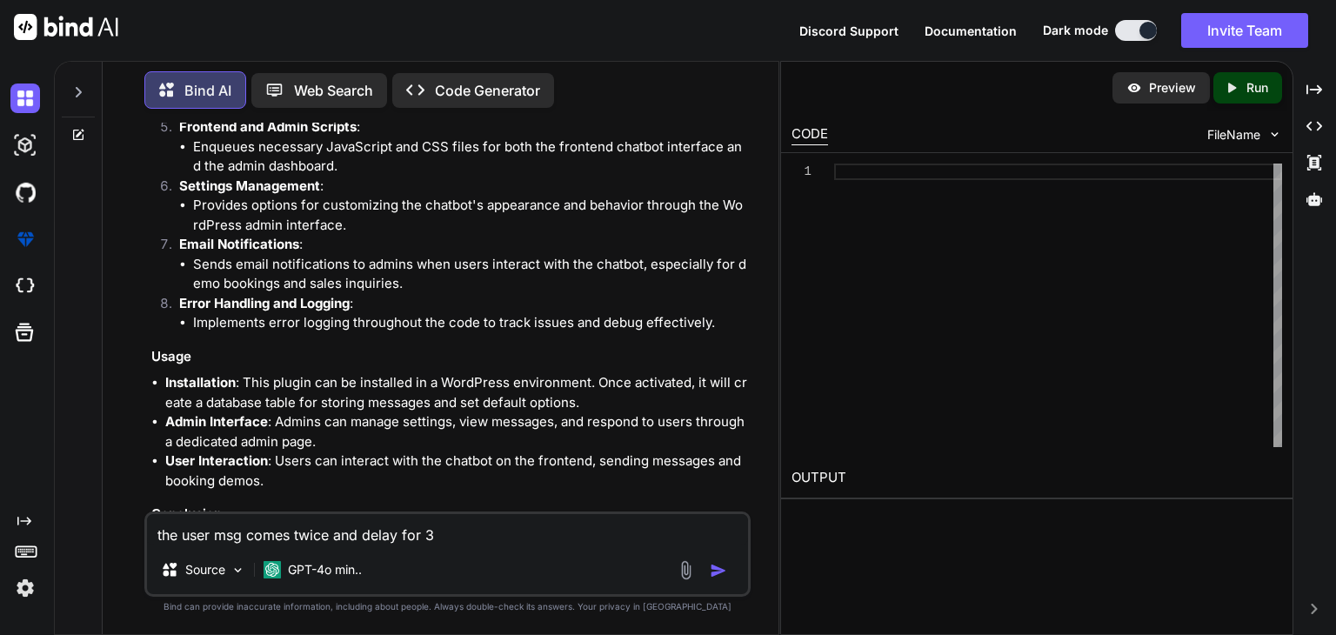
type textarea "x"
type textarea "the user msg comes twice and delay for 3-"
type textarea "x"
type textarea "the user msg comes twice and delay for 3-4"
type textarea "x"
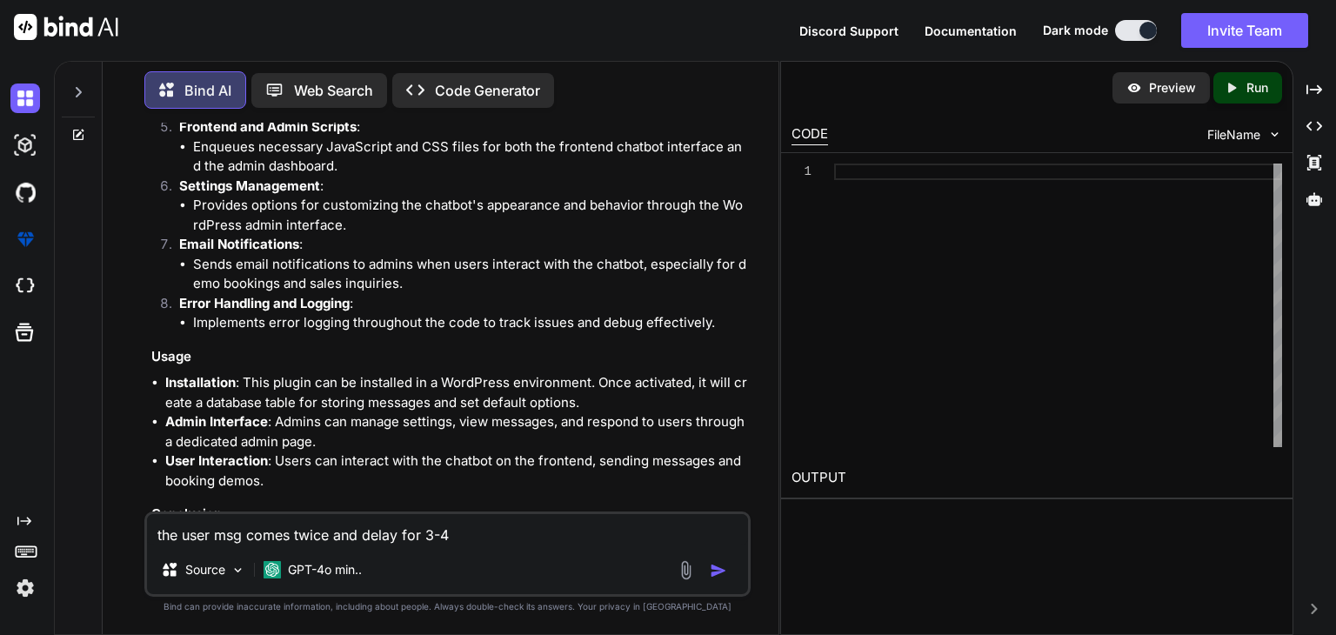
type textarea "the user msg comes twice and delay for 3-4"
type textarea "x"
type textarea "the user msg comes twice and delay for 3-4 s"
type textarea "x"
type textarea "the user msg comes twice and delay for 3-4 se"
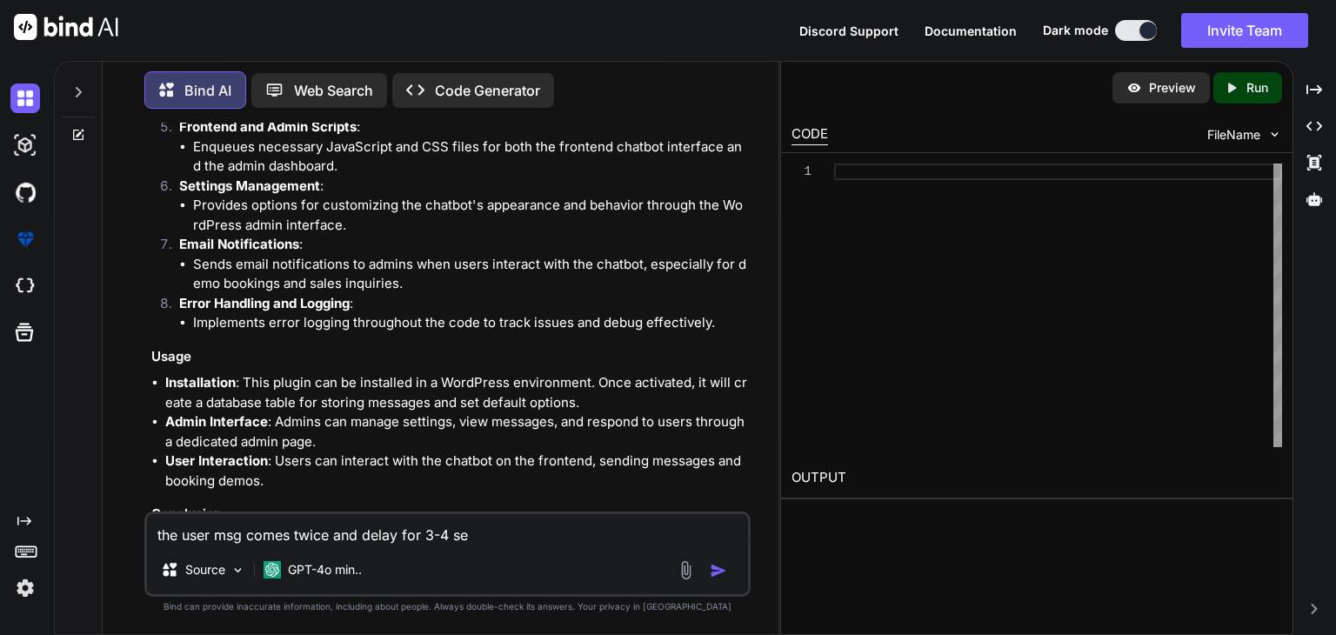
type textarea "x"
type textarea "the user msg comes twice and delay for 3-4 sec"
type textarea "x"
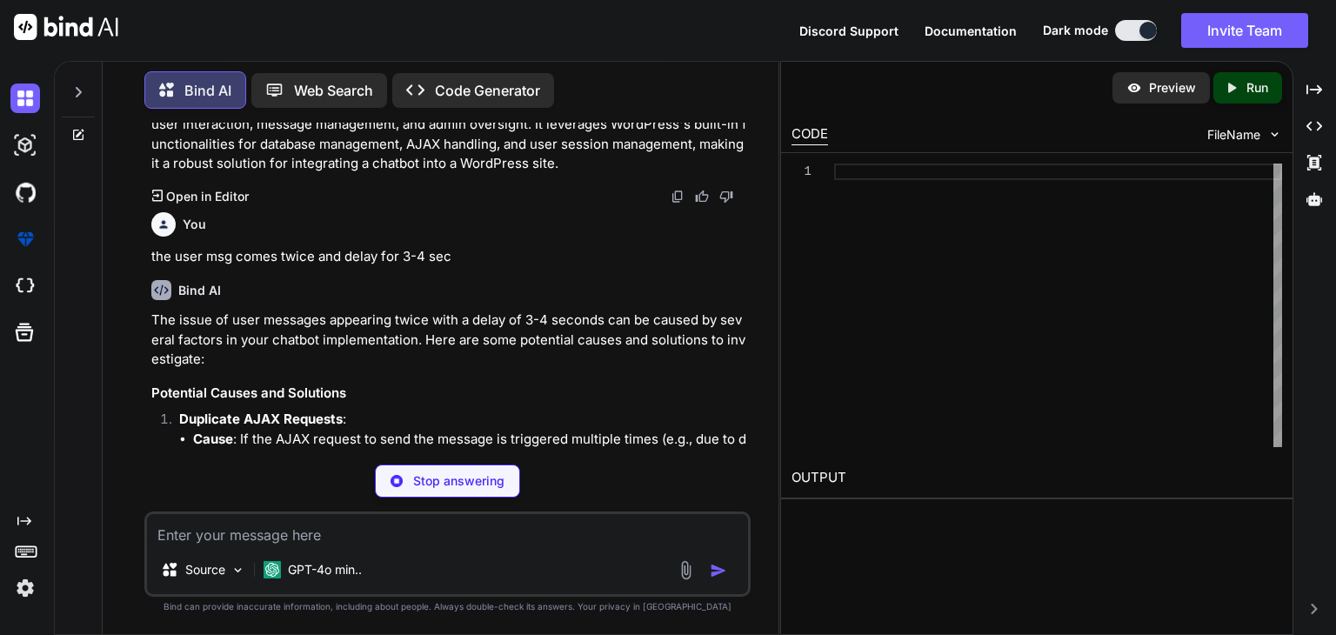
scroll to position [19670, 0]
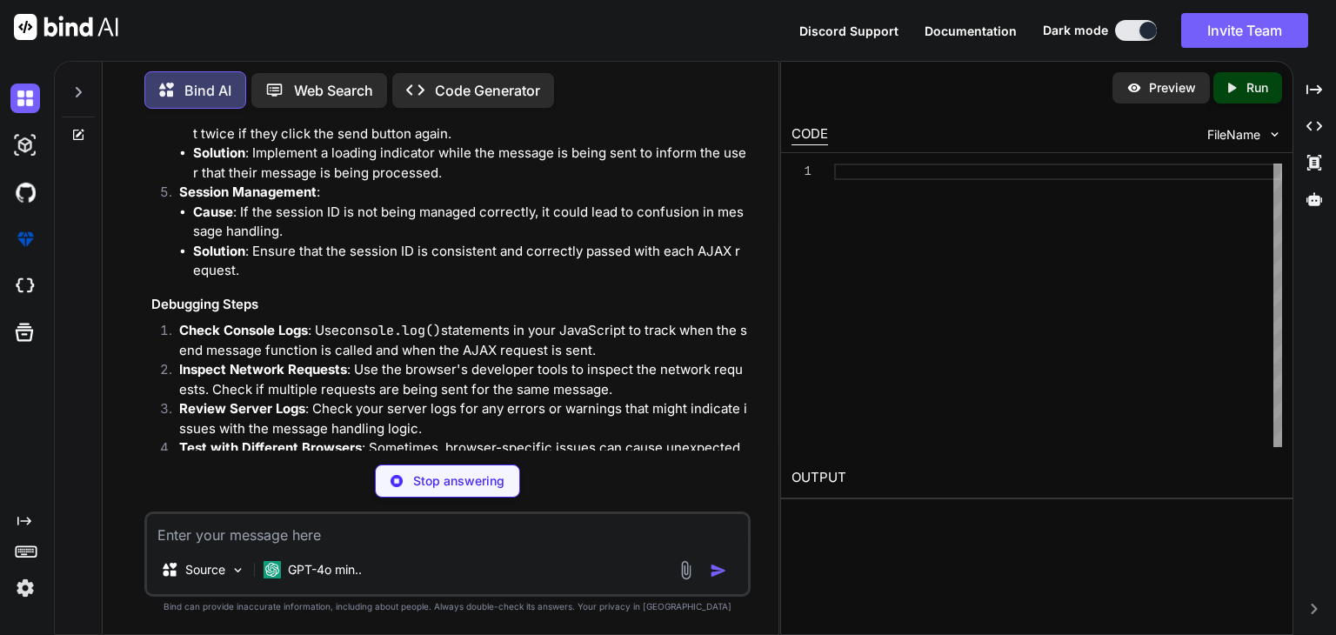
type textarea "x"
type textarea "$('#send-button').on('click', function() { $(this).prop('disabled', true); // S…"
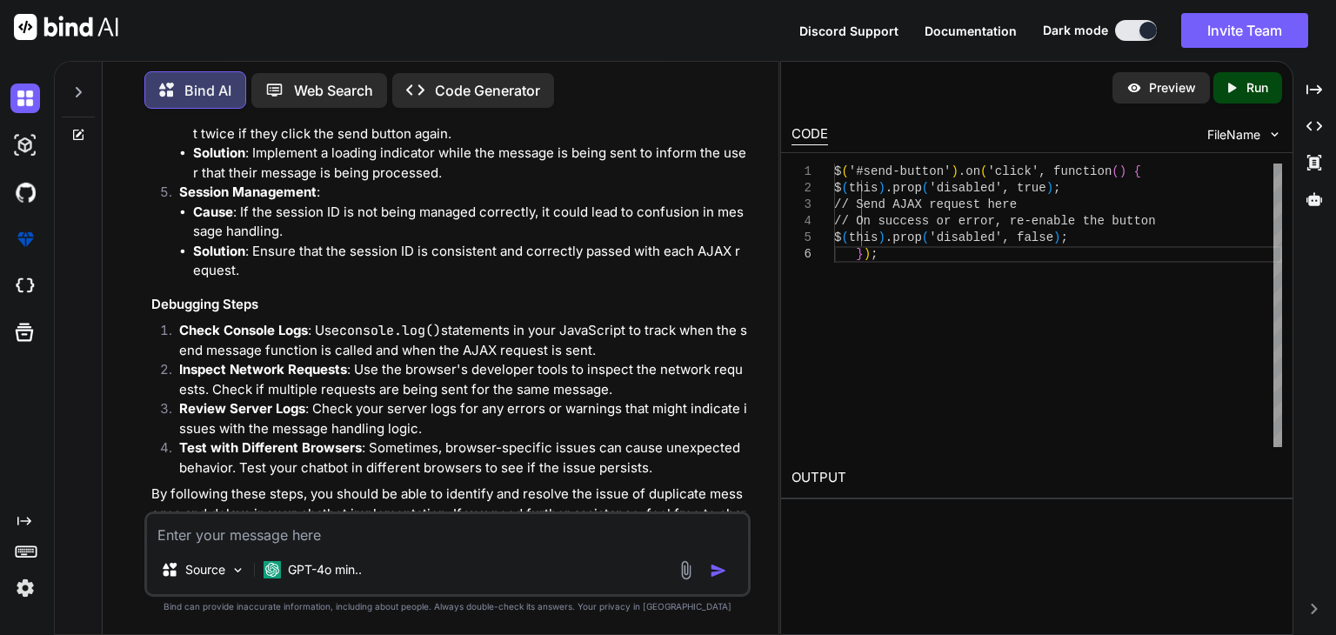
scroll to position [20349, 0]
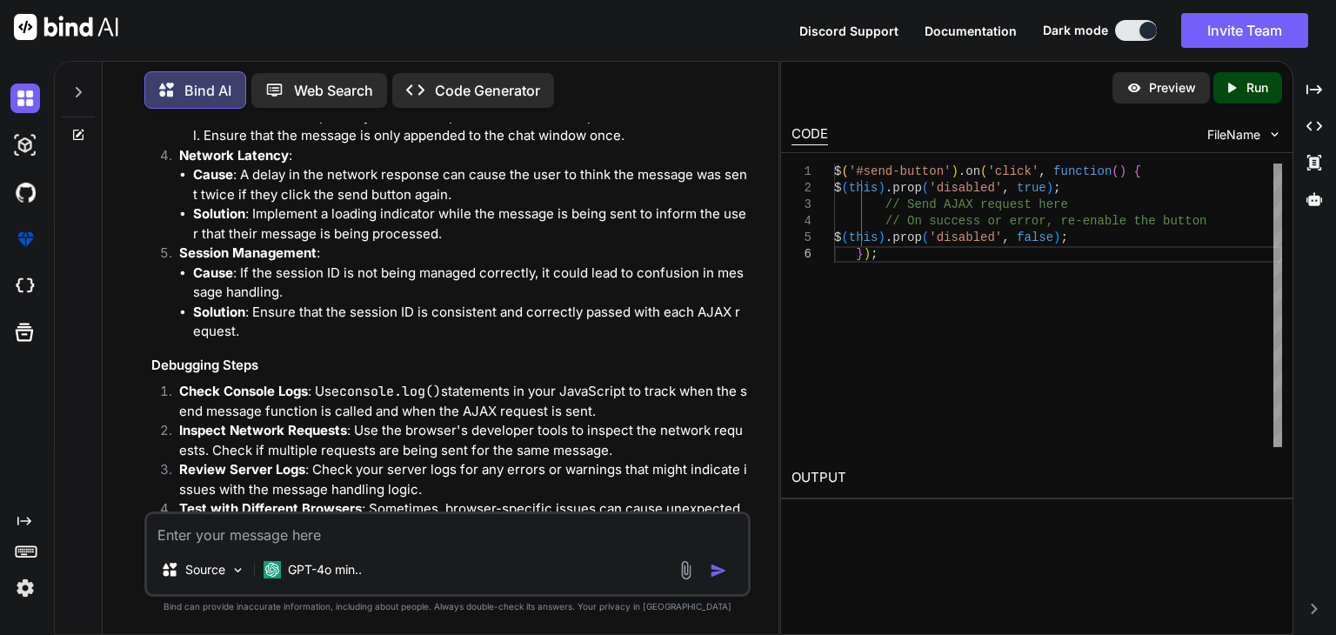
click at [392, 540] on textarea at bounding box center [447, 529] width 601 height 31
type textarea "x"
type textarea "c"
type textarea "x"
type textarea "can"
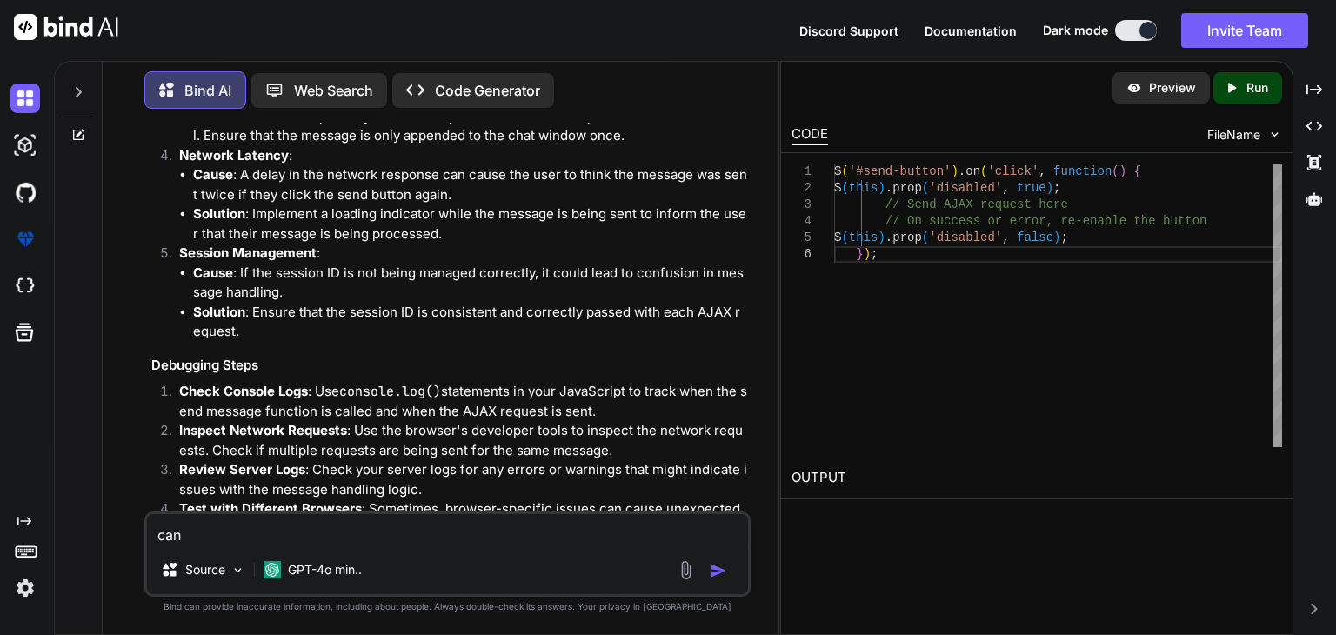
type textarea "x"
type textarea "can"
type textarea "x"
type textarea "can y"
type textarea "x"
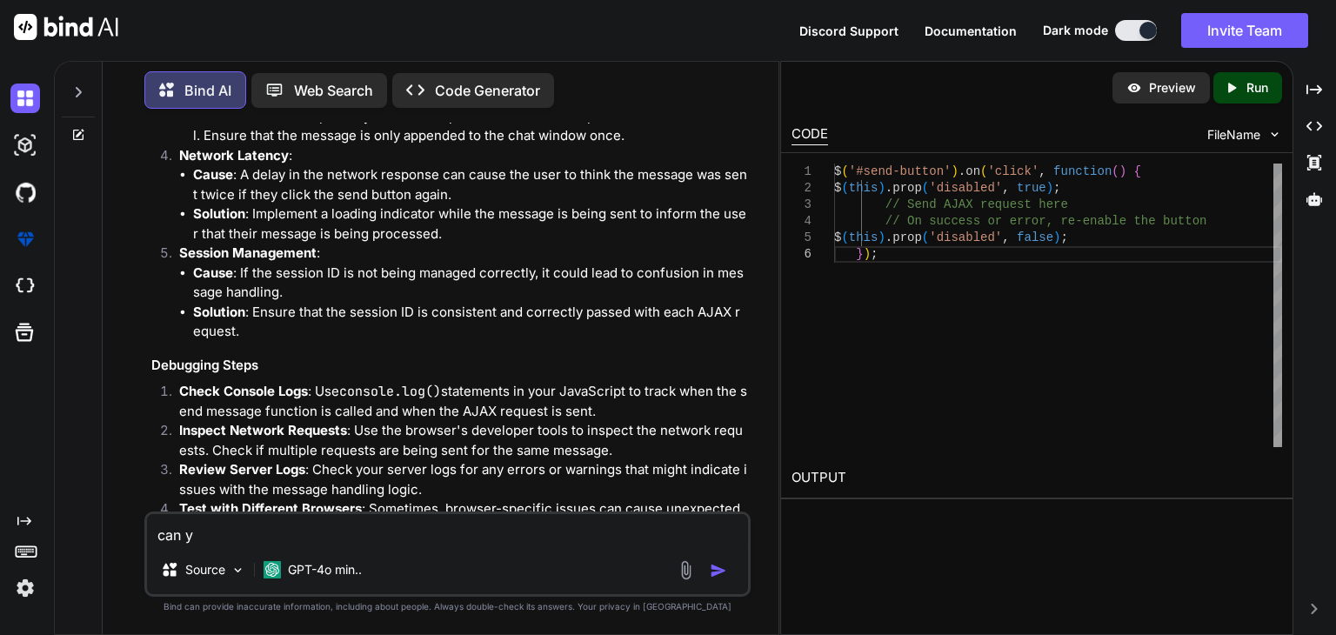
type textarea "can yo"
type textarea "x"
type textarea "can you"
type textarea "x"
type textarea "can you"
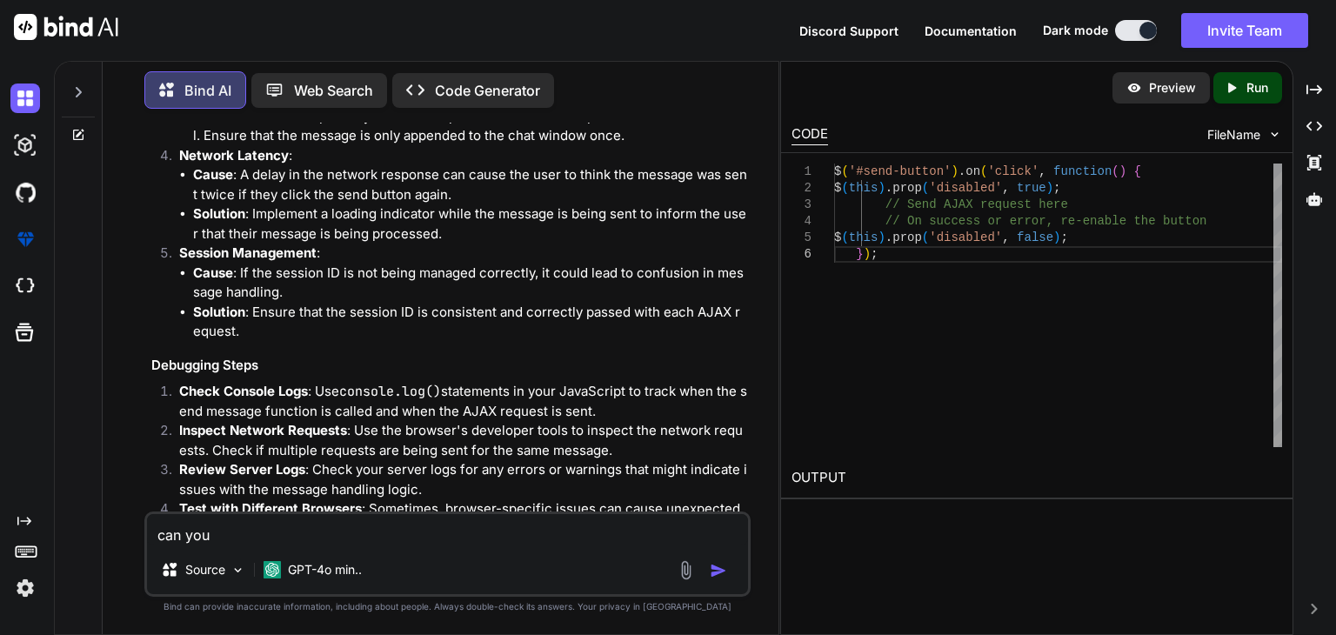
type textarea "x"
type textarea "can you g"
type textarea "x"
type textarea "can you gi"
type textarea "x"
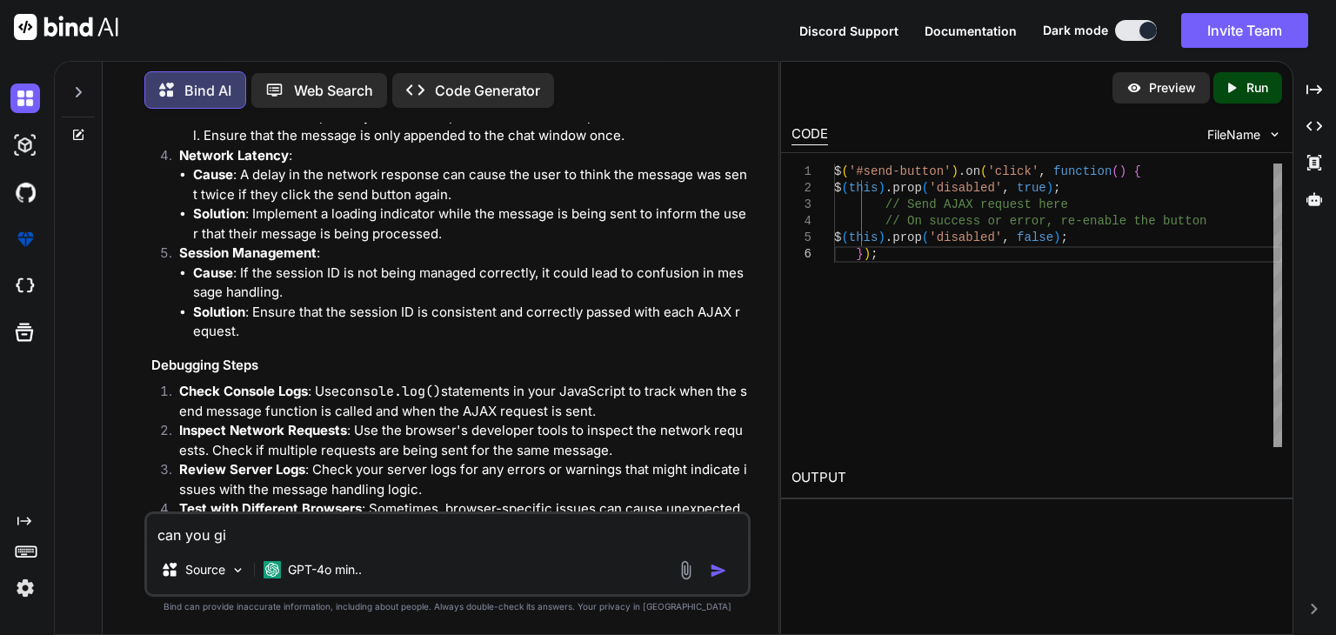
type textarea "can you giv"
type textarea "x"
type textarea "can you give"
type textarea "x"
type textarea "can you give"
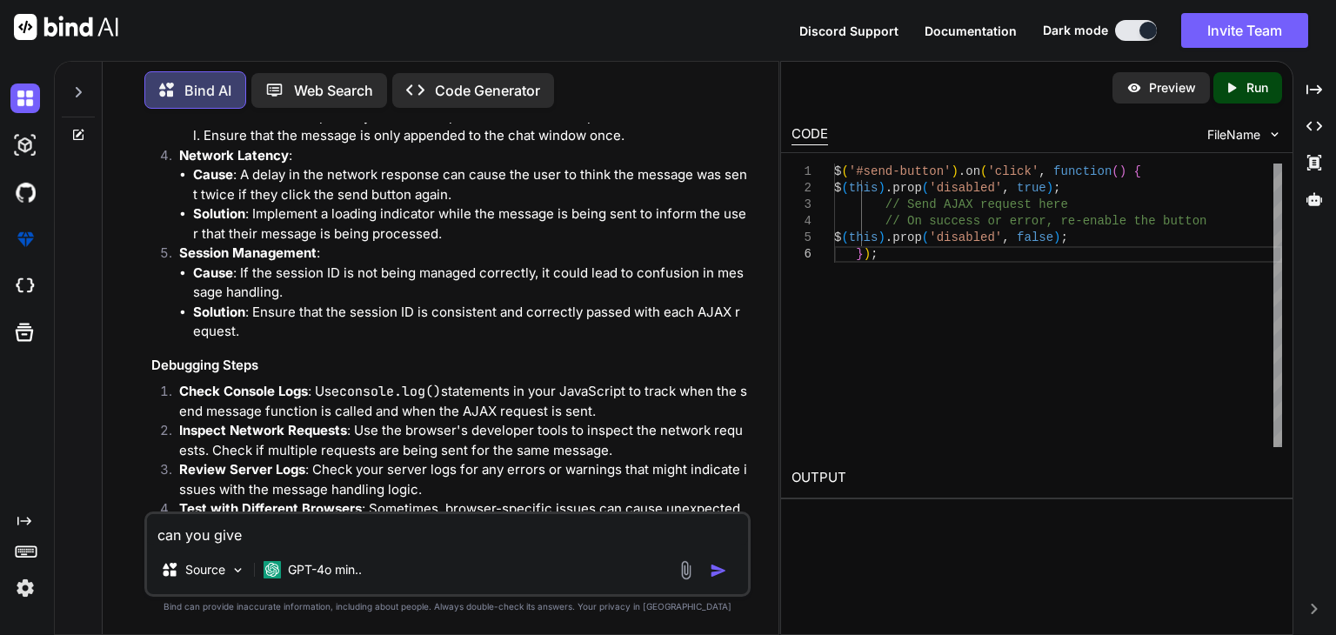
type textarea "x"
type textarea "can you give t"
type textarea "x"
type textarea "can you give th"
type textarea "x"
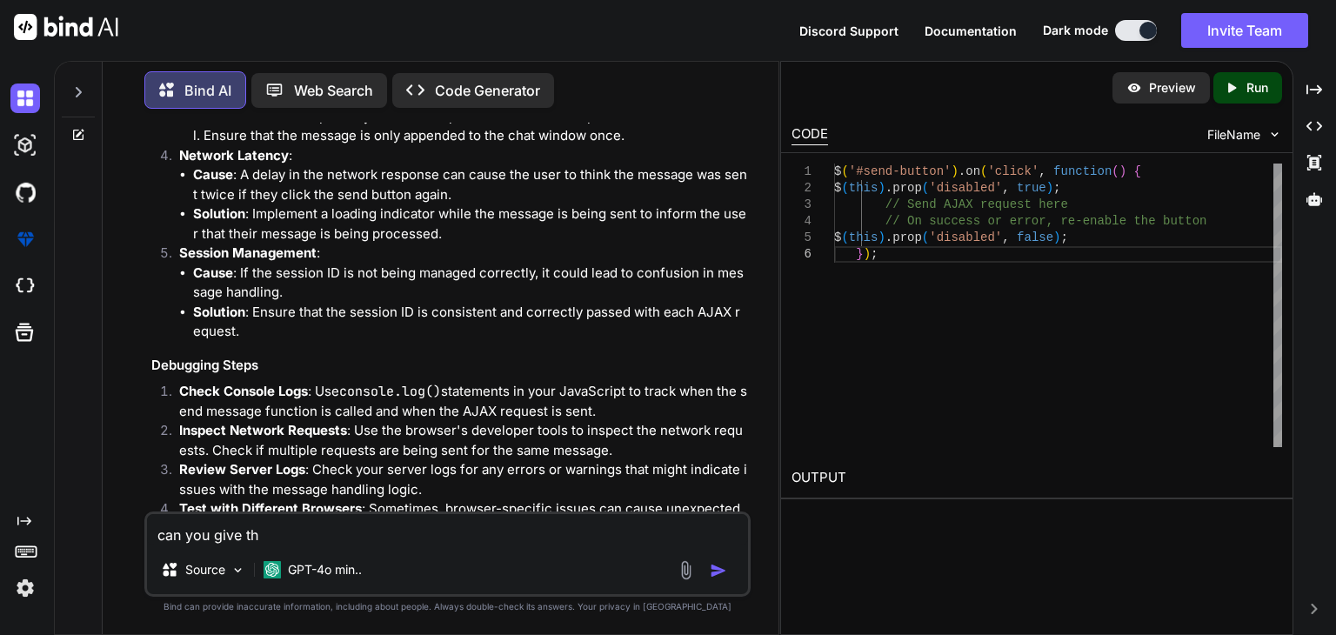
type textarea "can you give the"
type textarea "x"
type textarea "can you give the"
type textarea "x"
type textarea "can you give the f"
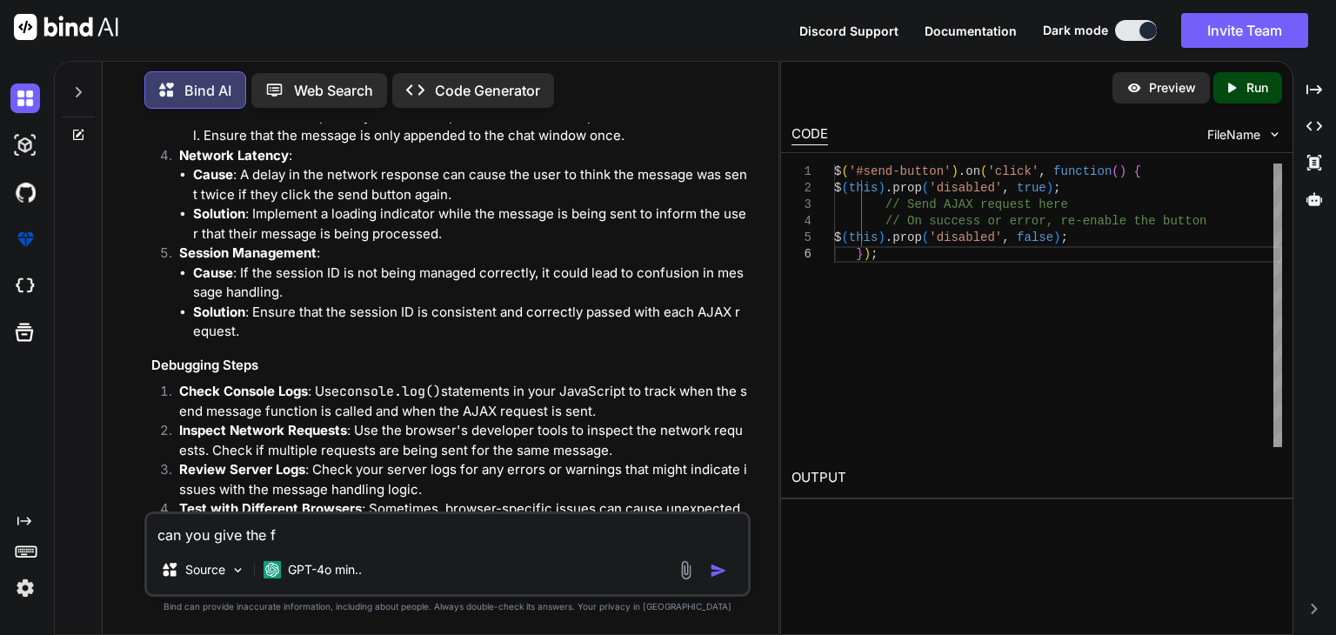
type textarea "x"
type textarea "can you give the fu"
type textarea "x"
type textarea "can you give the ful"
type textarea "x"
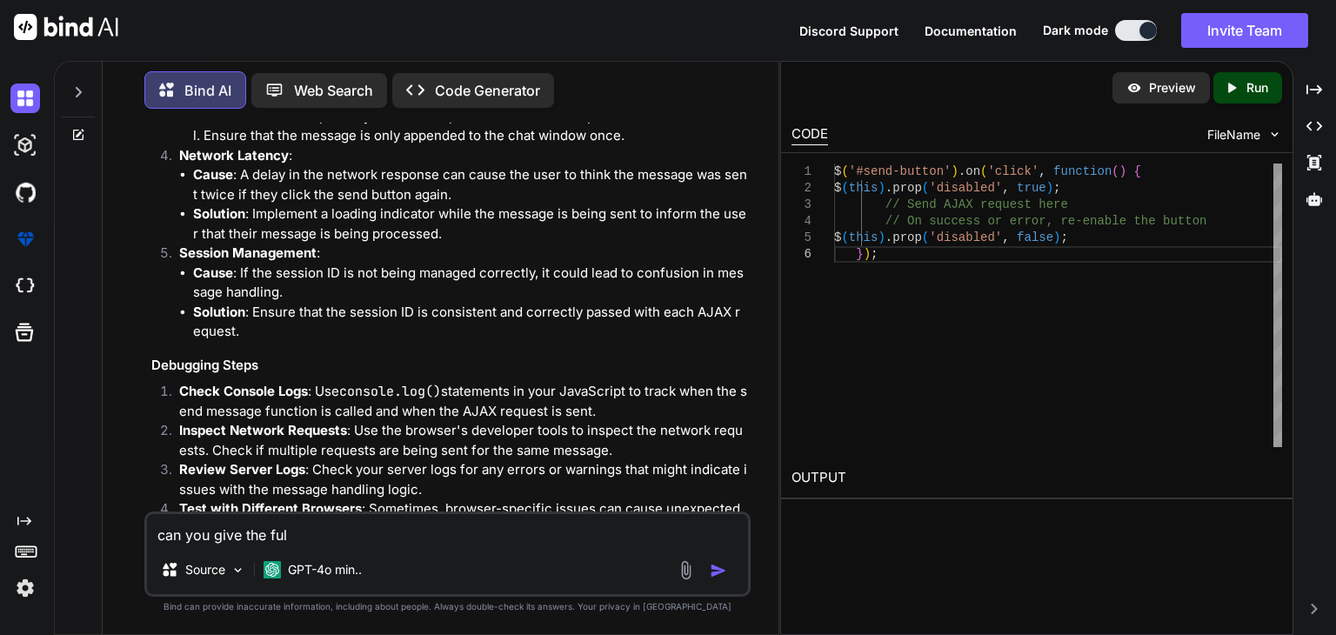
type textarea "can you give the full"
type textarea "x"
type textarea "can you give the full"
type textarea "x"
type textarea "can you give the full c"
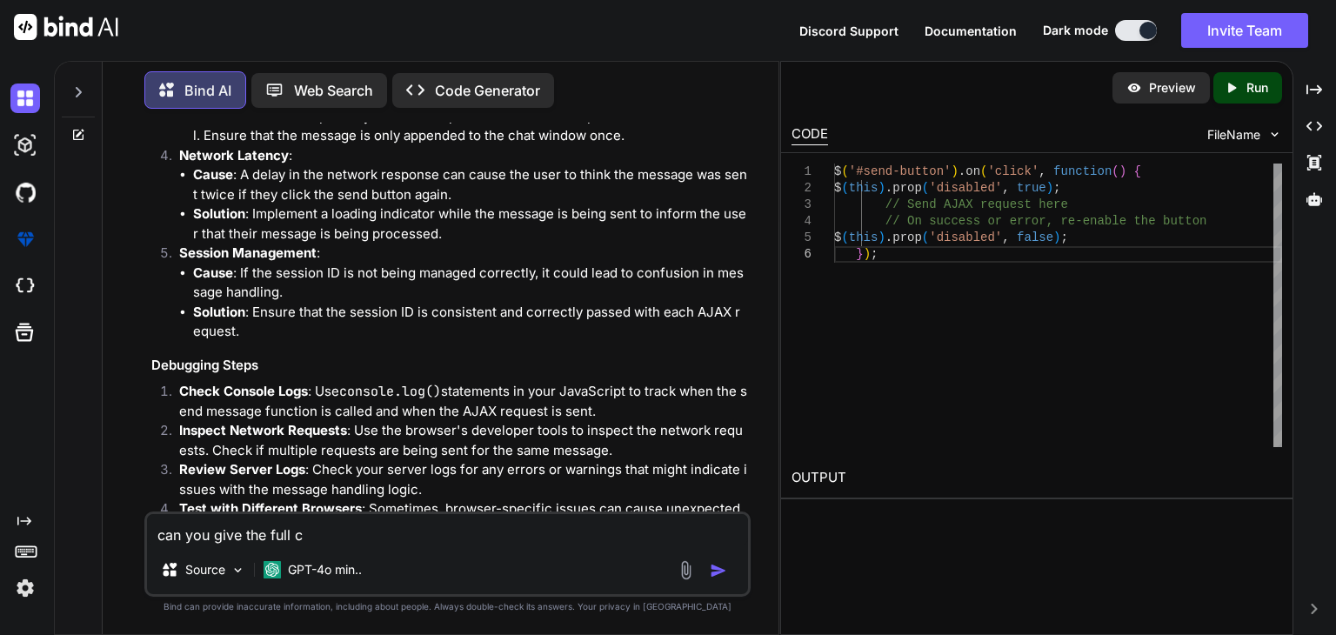
type textarea "x"
type textarea "can you give the full co"
type textarea "x"
type textarea "can you give the full cod"
type textarea "x"
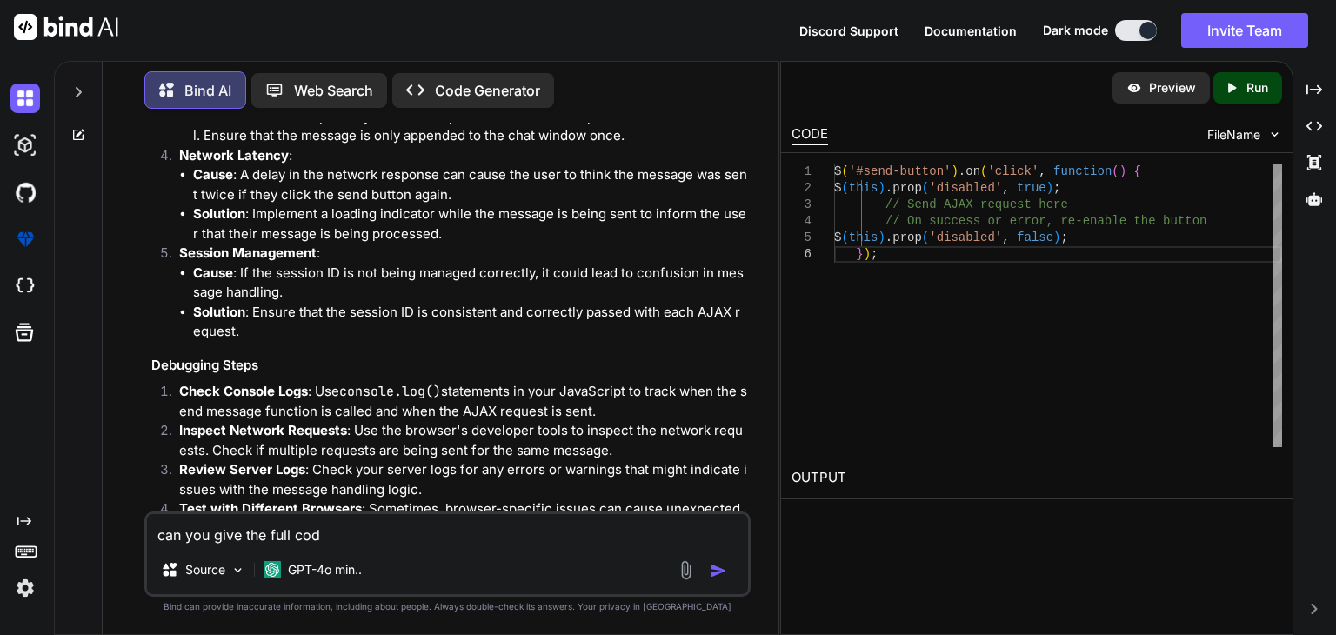
type textarea "can you give the full code"
type textarea "x"
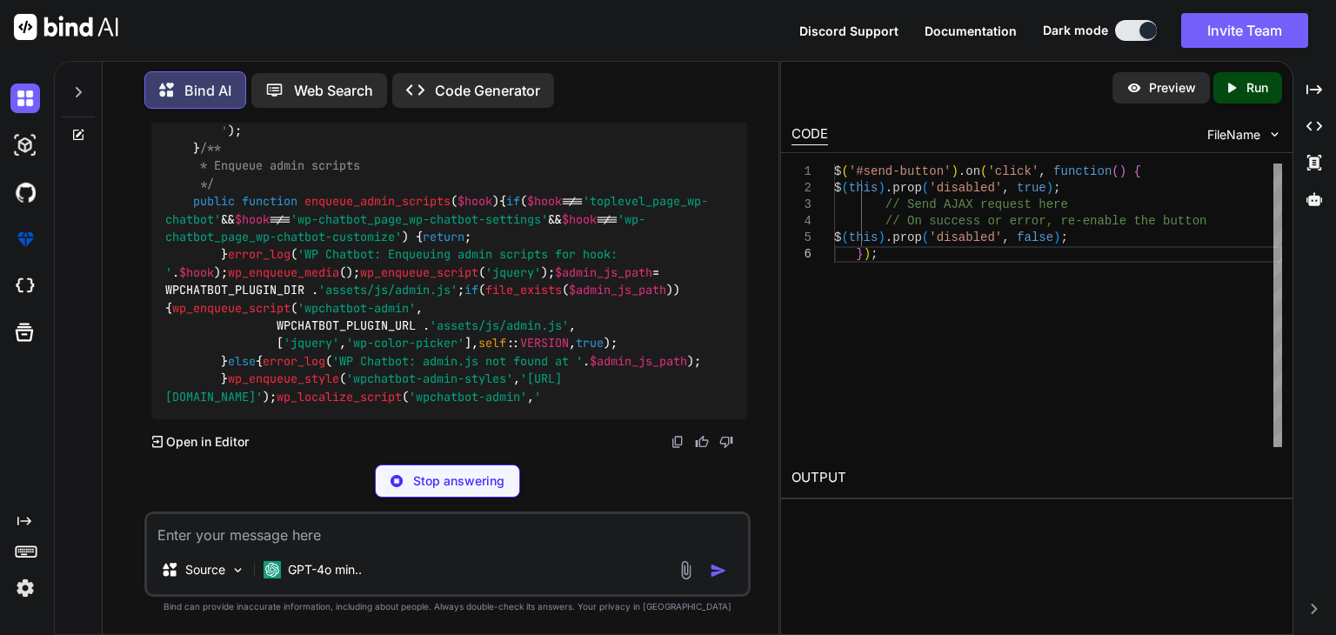
scroll to position [27762, 0]
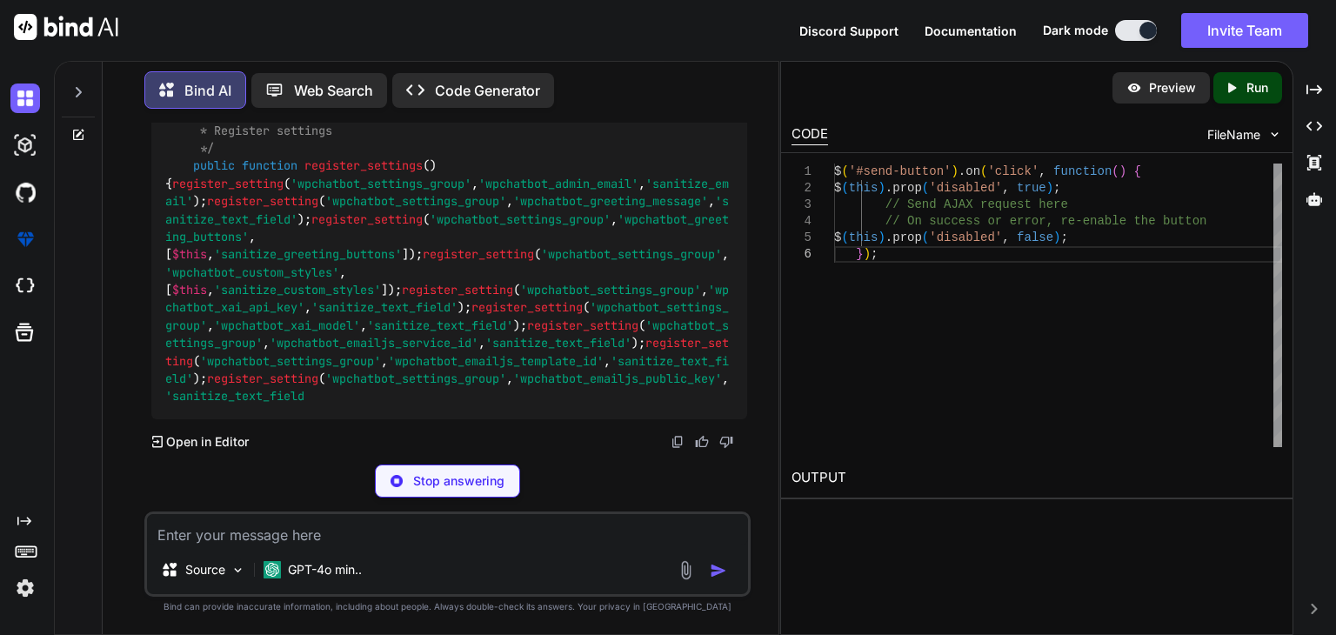
type textarea "x"
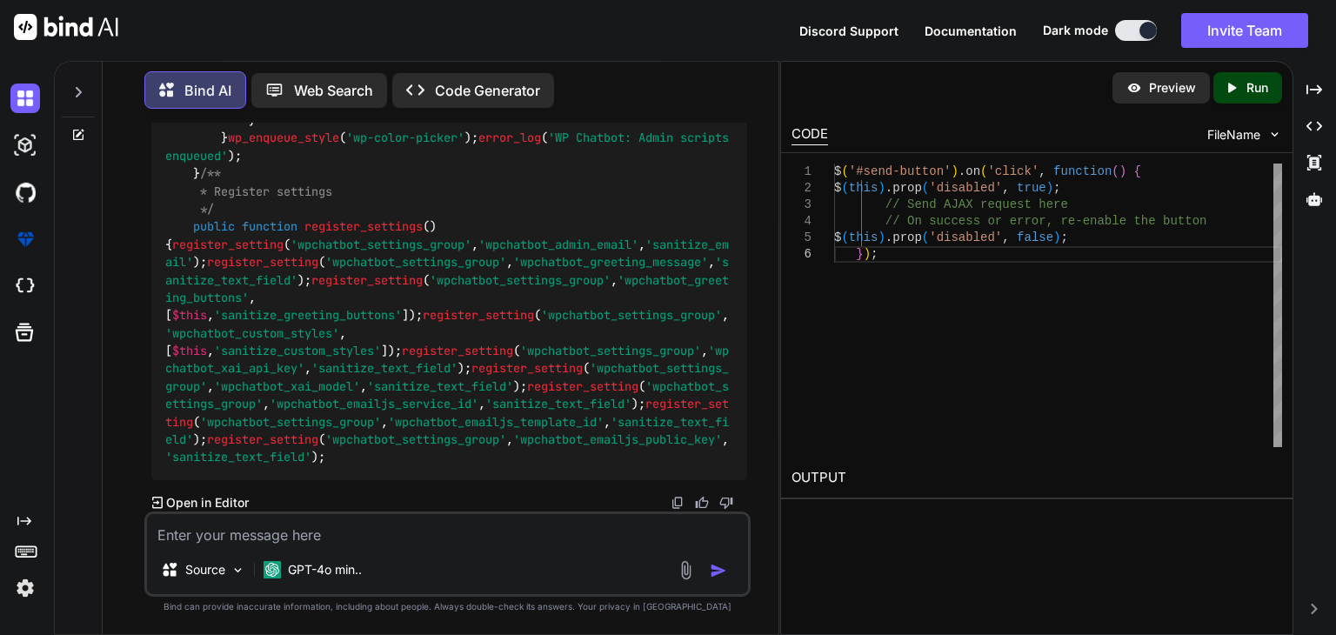
scroll to position [28641, 0]
click at [216, 496] on p "Open in Editor" at bounding box center [207, 502] width 83 height 17
click at [217, 503] on p "Open in Editor" at bounding box center [207, 502] width 83 height 17
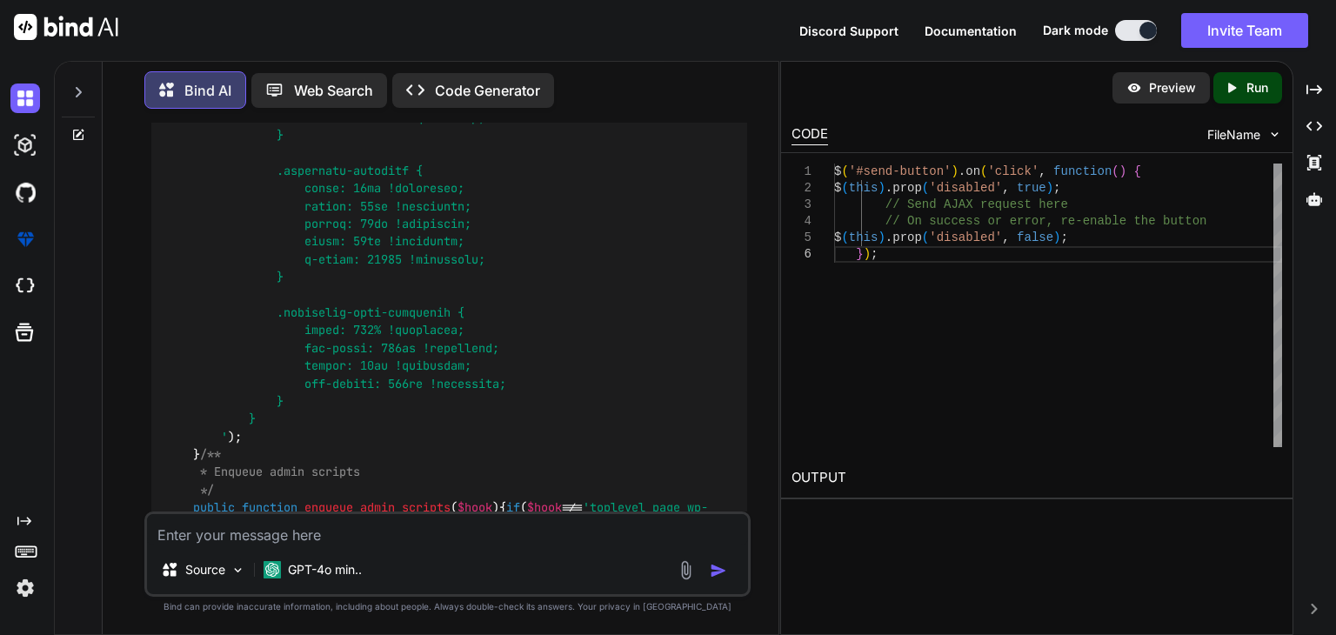
scroll to position [24989, 0]
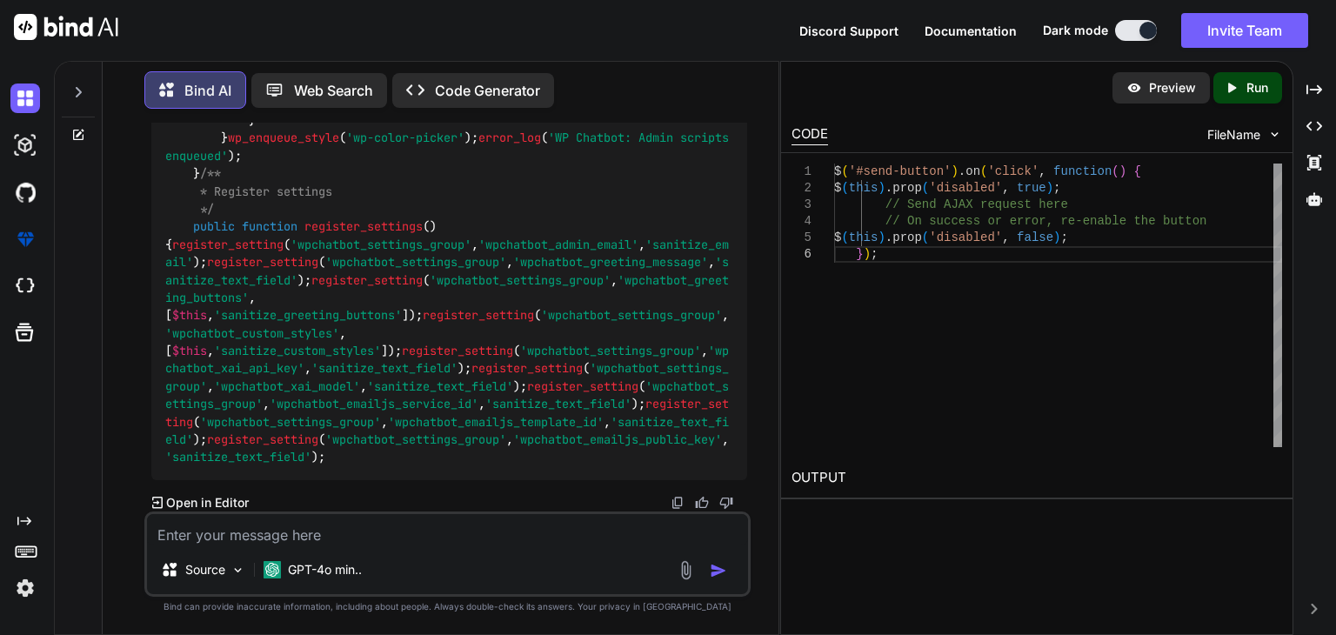
scroll to position [28641, 0]
click at [676, 504] on img at bounding box center [677, 503] width 14 height 14
click at [901, 262] on div "$ ( '#send-button' ) . on ( 'click' , function ( ) { $ ( this ) . prop ( 'disab…" at bounding box center [1058, 304] width 448 height 283
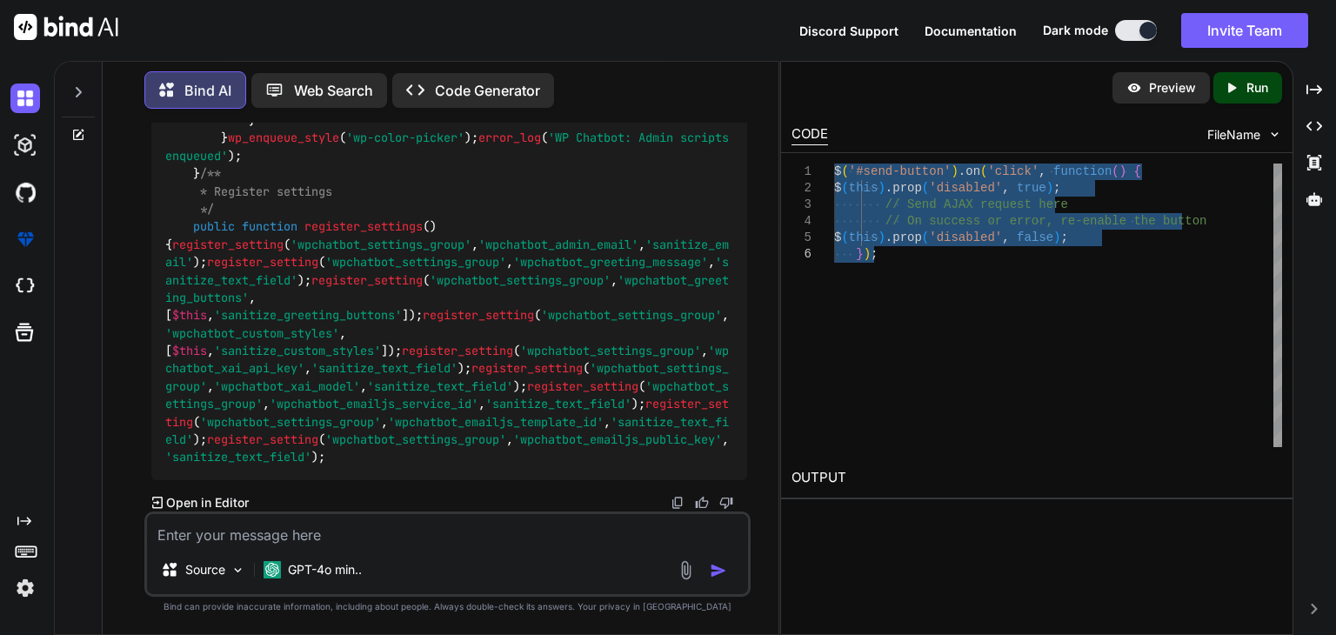
type textarea "'wpchatbot_emailjs_public_key', 'sanitize_text_field');"
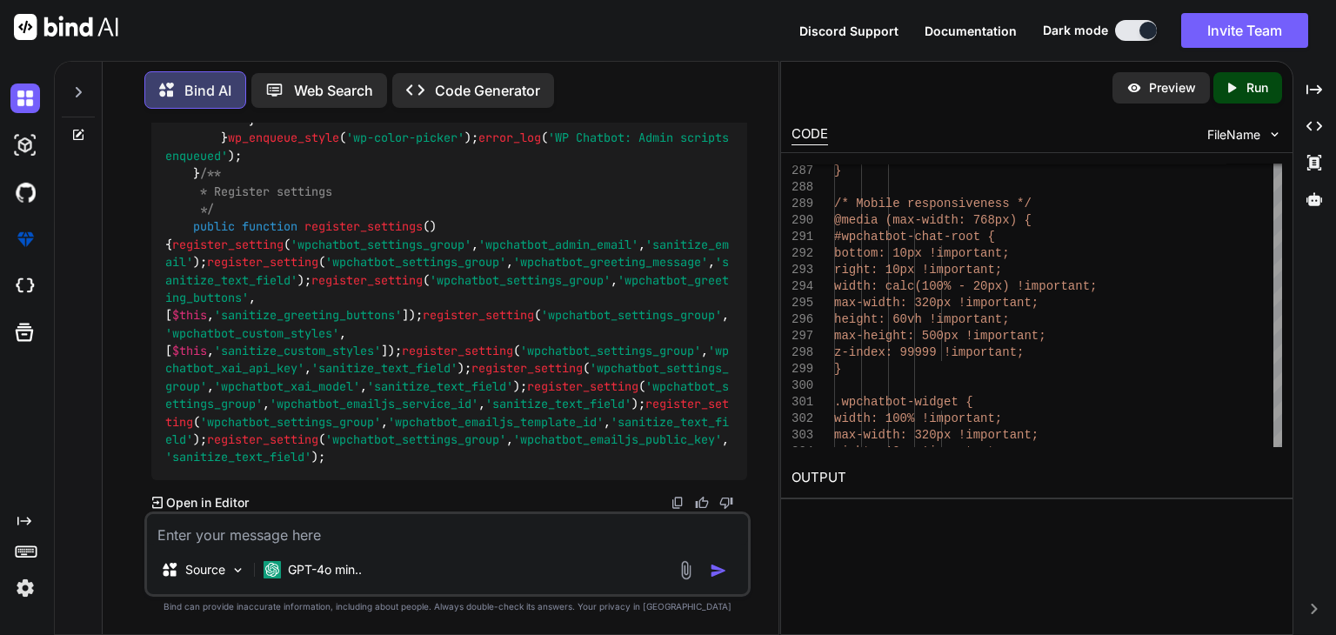
click at [1151, 88] on p "Preview" at bounding box center [1172, 87] width 47 height 17
click at [447, 81] on p "Code Generator" at bounding box center [487, 90] width 105 height 21
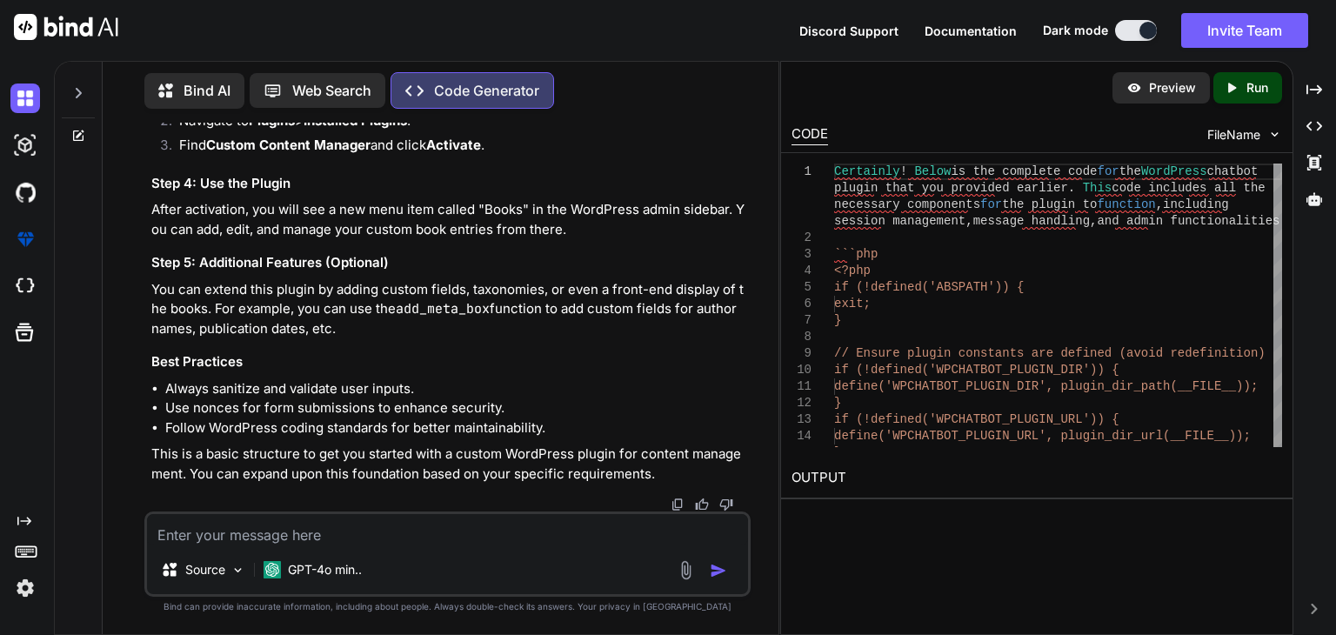
scroll to position [1517, 0]
click at [399, 542] on textarea at bounding box center [447, 529] width 601 height 31
click at [326, 572] on p "GPT-4o min.." at bounding box center [325, 569] width 74 height 17
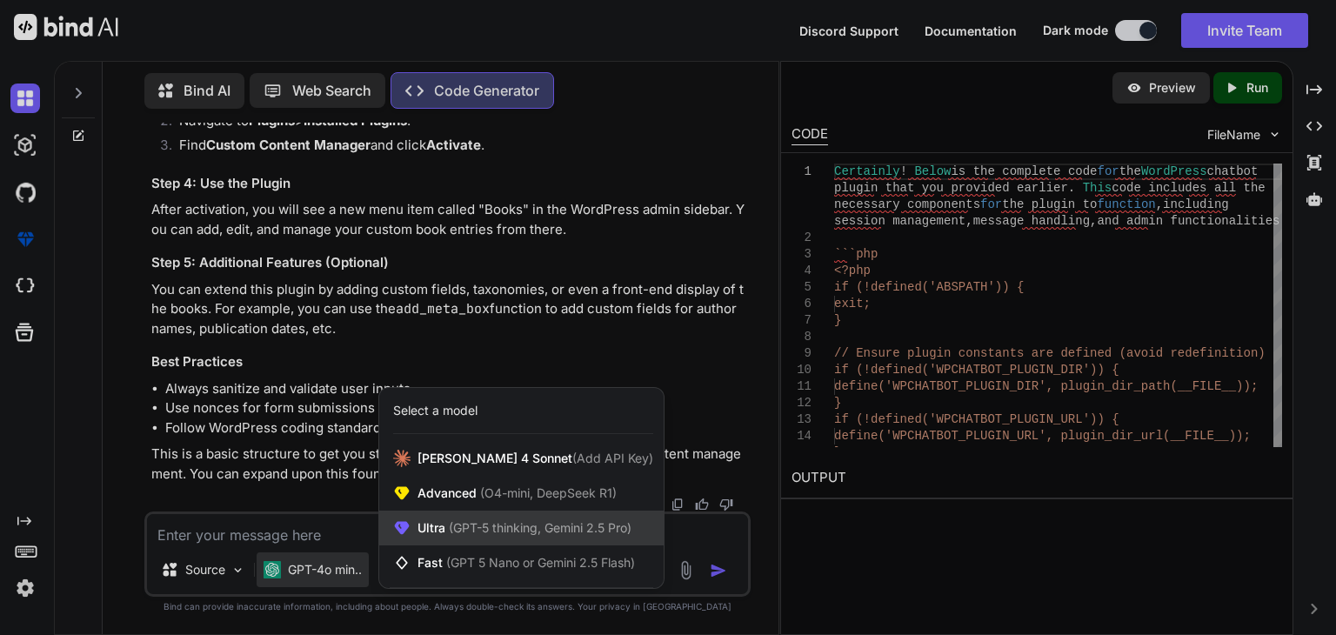
click at [518, 530] on span "(GPT-5 thinking, Gemini 2.5 Pro)" at bounding box center [538, 527] width 186 height 15
type textarea "x"
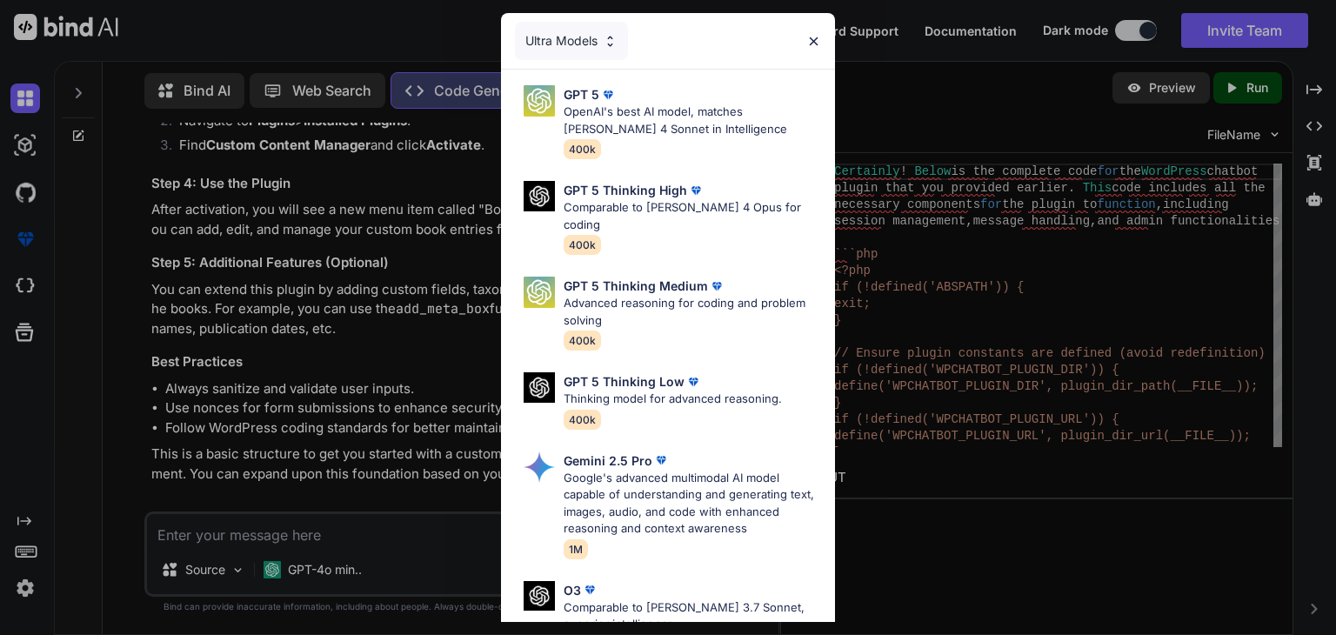
click at [810, 34] on img at bounding box center [813, 41] width 15 height 15
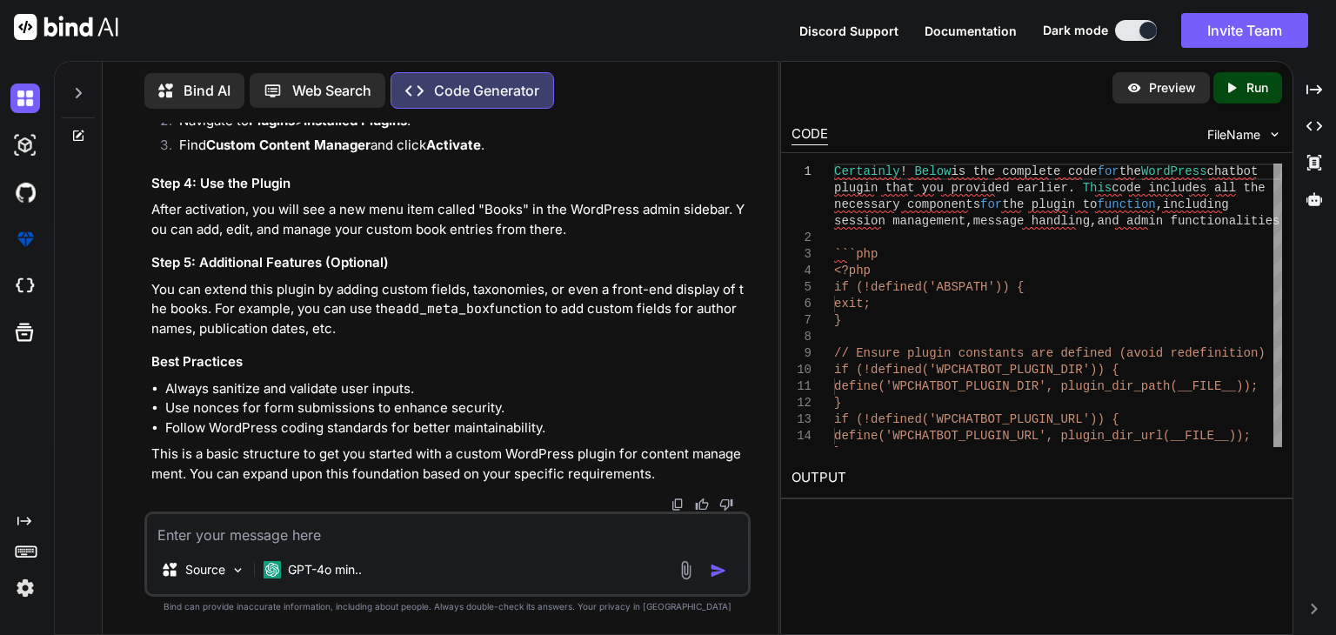
click at [359, 536] on textarea at bounding box center [447, 529] width 601 height 31
paste textarea "<?php if (!defined('ABSPATH')) { exit; } // Ensure plugin constants are defined…"
type textarea "<?php if (!defined('ABSPATH')) { exit; } // Ensure plugin constants are defined…"
type textarea "x"
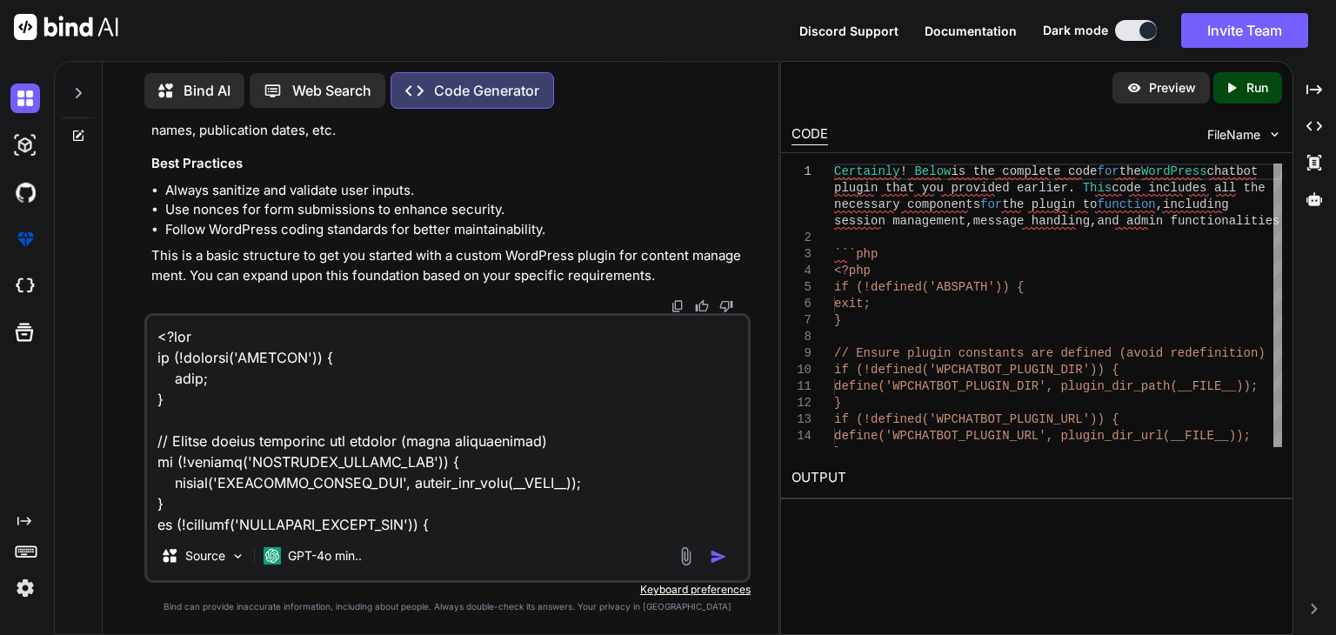
scroll to position [54536, 0]
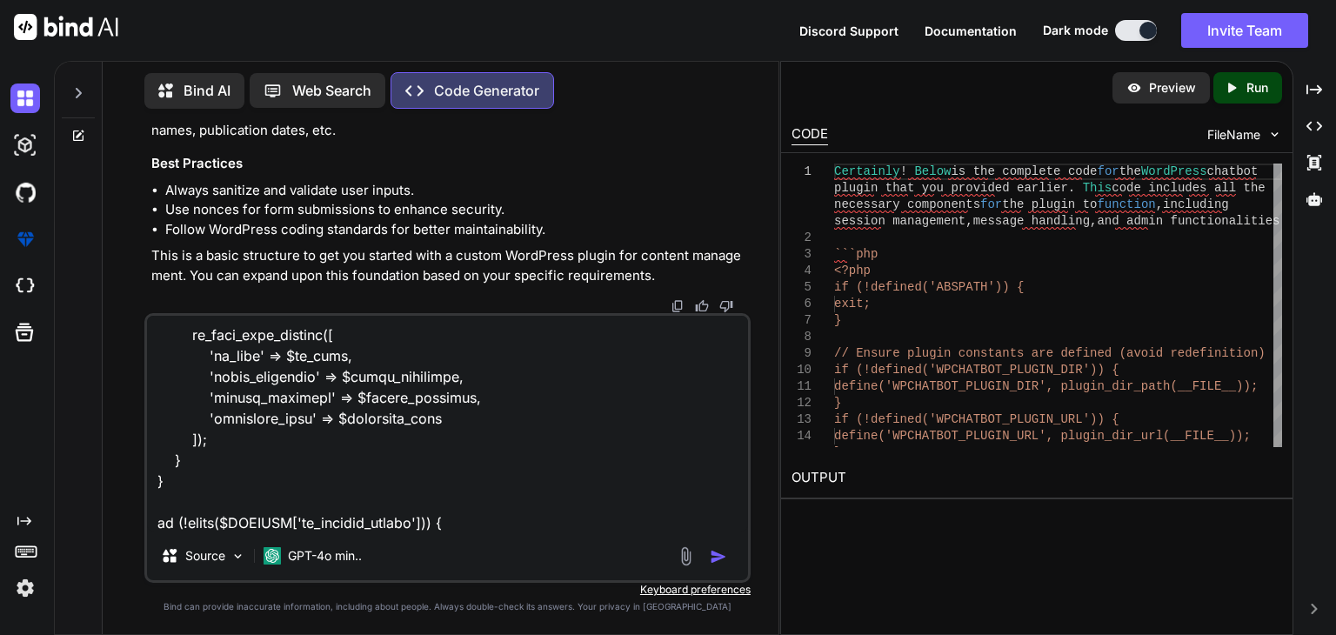
type textarea "<?php if (!defined('ABSPATH')) { exit; } // Ensure plugin constants are defined…"
type textarea "x"
type textarea "<?php if (!defined('ABSPATH')) { exit; } // Ensure plugin constants are defined…"
type textarea "x"
type textarea "<?php if (!defined('ABSPATH')) { exit; } // Ensure plugin constants are defined…"
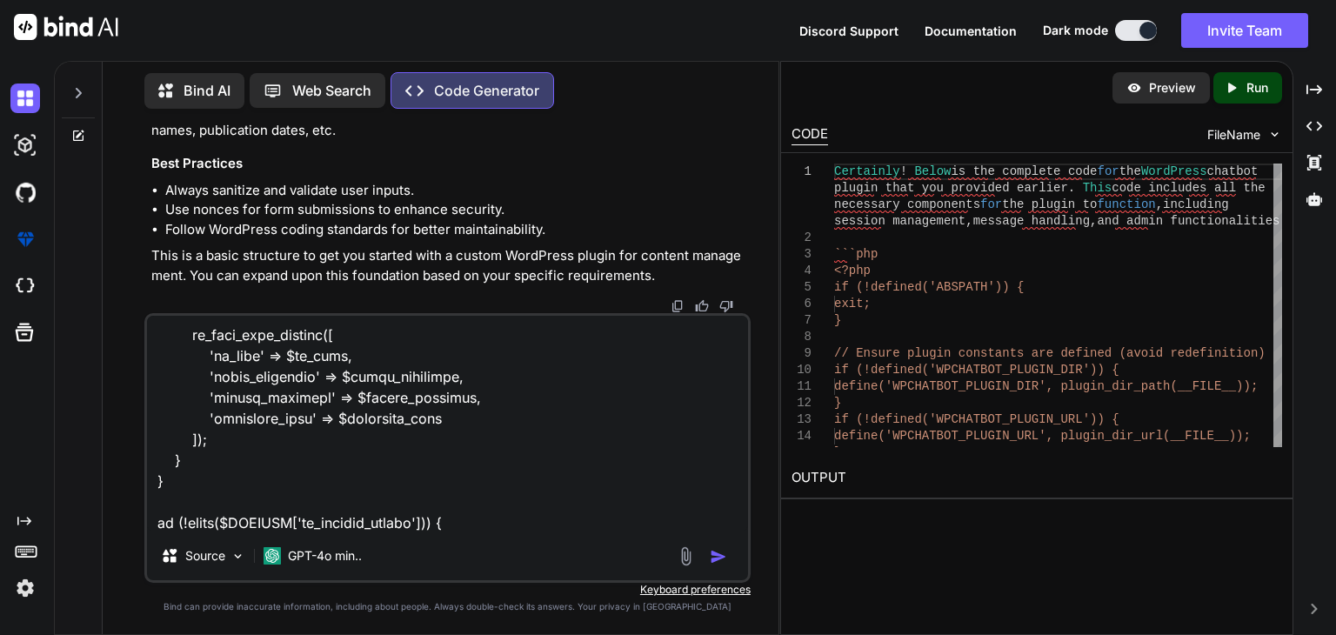
type textarea "x"
type textarea "<?php if (!defined('ABSPATH')) { exit; } // Ensure plugin constants are defined…"
type textarea "x"
type textarea "<?php if (!defined('ABSPATH')) { exit; } // Ensure plugin constants are defined…"
type textarea "x"
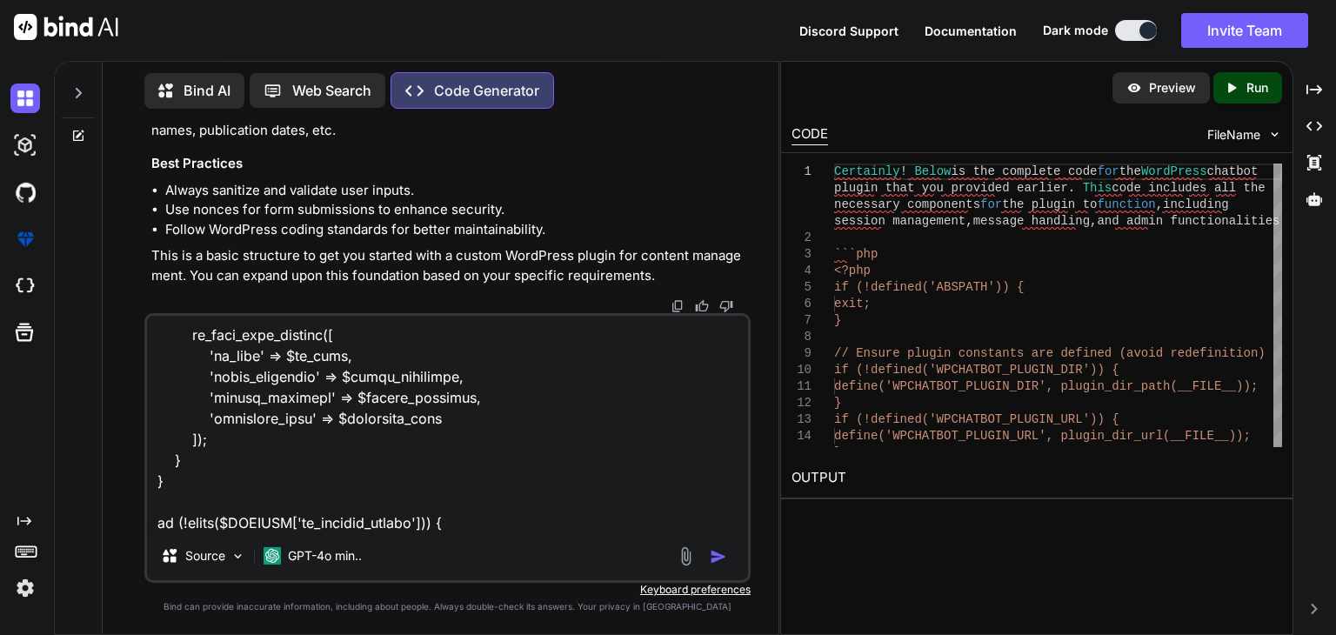
type textarea "<?php if (!defined('ABSPATH')) { exit; } // Ensure plugin constants are defined…"
type textarea "x"
type textarea "<?php if (!defined('ABSPATH')) { exit; } // Ensure plugin constants are defined…"
type textarea "x"
type textarea "<?php if (!defined('ABSPATH')) { exit; } // Ensure plugin constants are defined…"
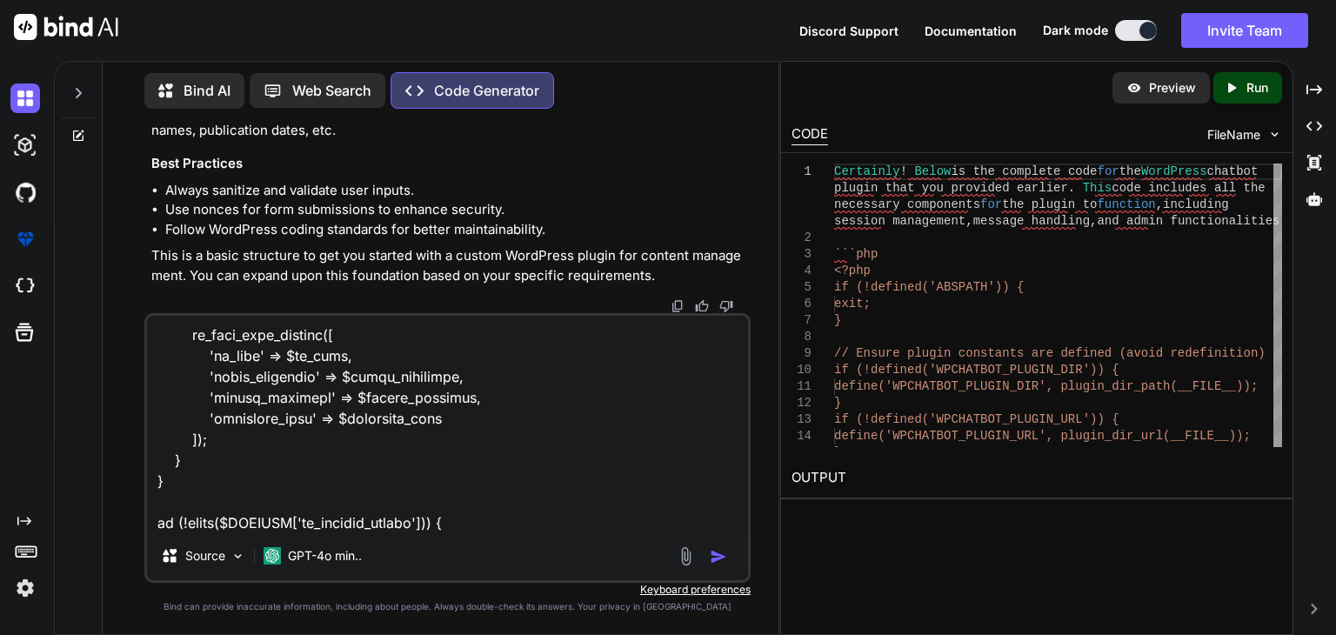
type textarea "x"
type textarea "<?php if (!defined('ABSPATH')) { exit; } // Ensure plugin constants are defined…"
type textarea "x"
type textarea "<?php if (!defined('ABSPATH')) { exit; } // Ensure plugin constants are defined…"
type textarea "x"
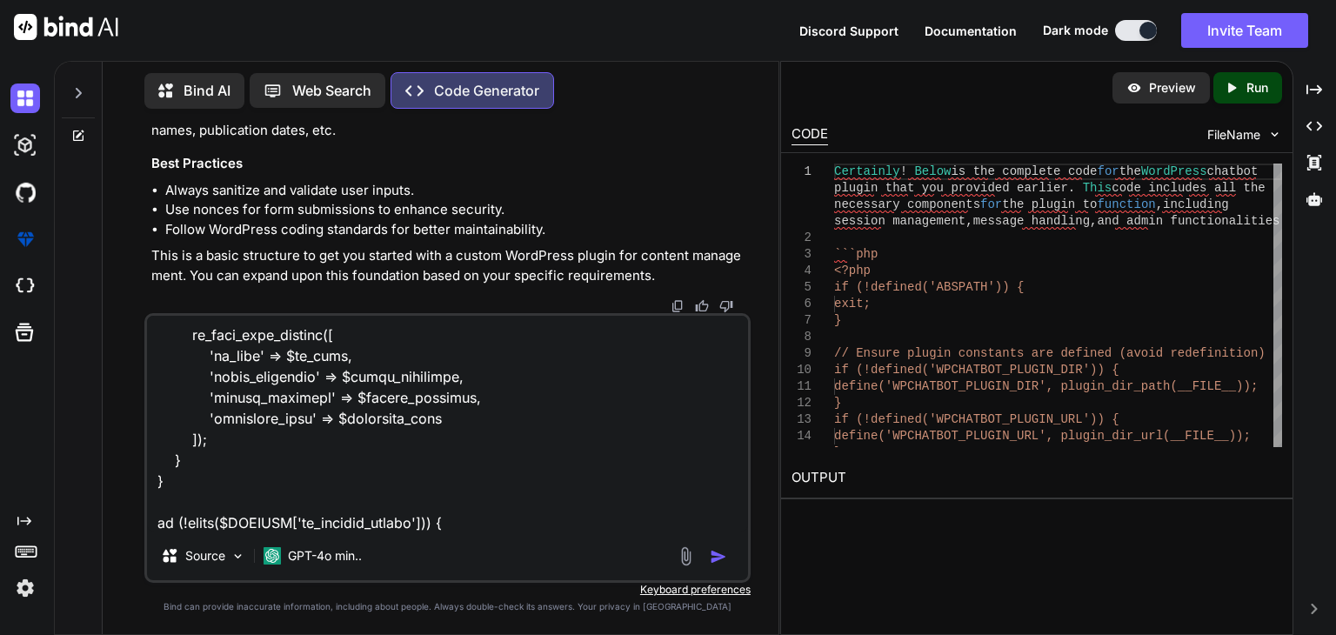
type textarea "<?php if (!defined('ABSPATH')) { exit; } // Ensure plugin constants are defined…"
type textarea "x"
type textarea "<?php if (!defined('ABSPATH')) { exit; } // Ensure plugin constants are defined…"
type textarea "x"
type textarea "<?php if (!defined('ABSPATH')) { exit; } // Ensure plugin constants are defined…"
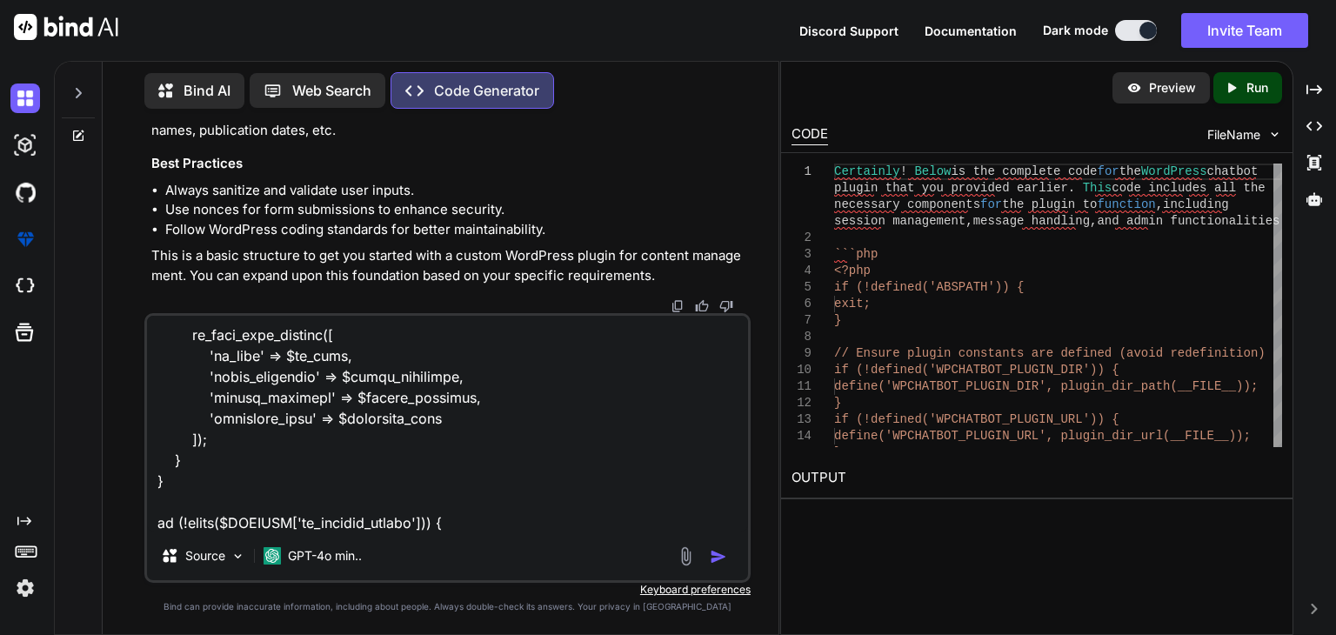
type textarea "x"
type textarea "<?php if (!defined('ABSPATH')) { exit; } // Ensure plugin constants are defined…"
type textarea "x"
type textarea "<?php if (!defined('ABSPATH')) { exit; } // Ensure plugin constants are defined…"
type textarea "x"
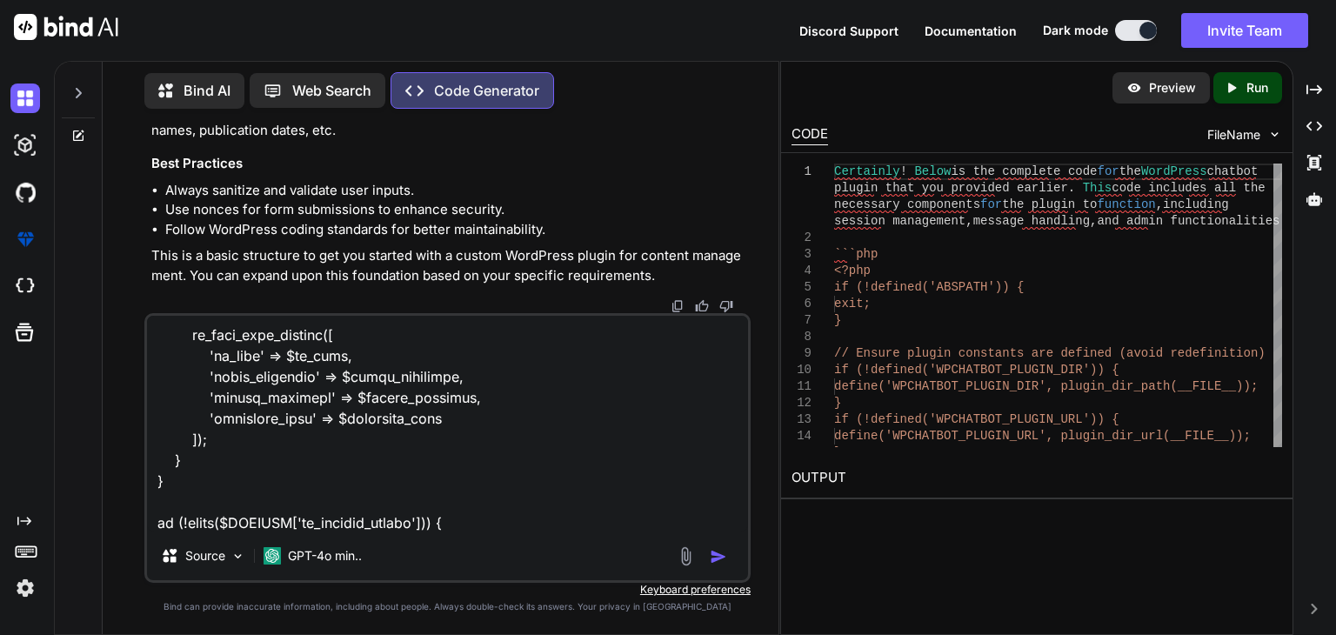
type textarea "<?php if (!defined('ABSPATH')) { exit; } // Ensure plugin constants are defined…"
type textarea "x"
type textarea "<?php if (!defined('ABSPATH')) { exit; } // Ensure plugin constants are defined…"
type textarea "x"
type textarea "<?php if (!defined('ABSPATH')) { exit; } // Ensure plugin constants are defined…"
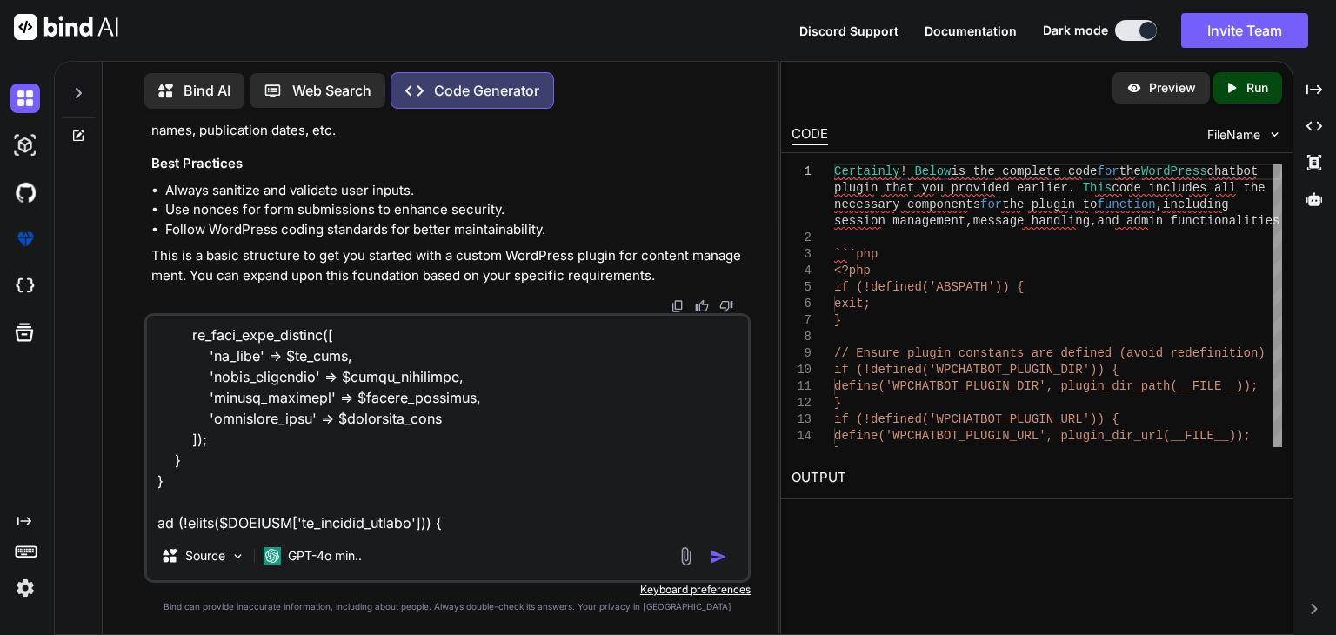
type textarea "x"
type textarea "<?php if (!defined('ABSPATH')) { exit; } // Ensure plugin constants are defined…"
type textarea "x"
type textarea "<?php if (!defined('ABSPATH')) { exit; } // Ensure plugin constants are defined…"
type textarea "x"
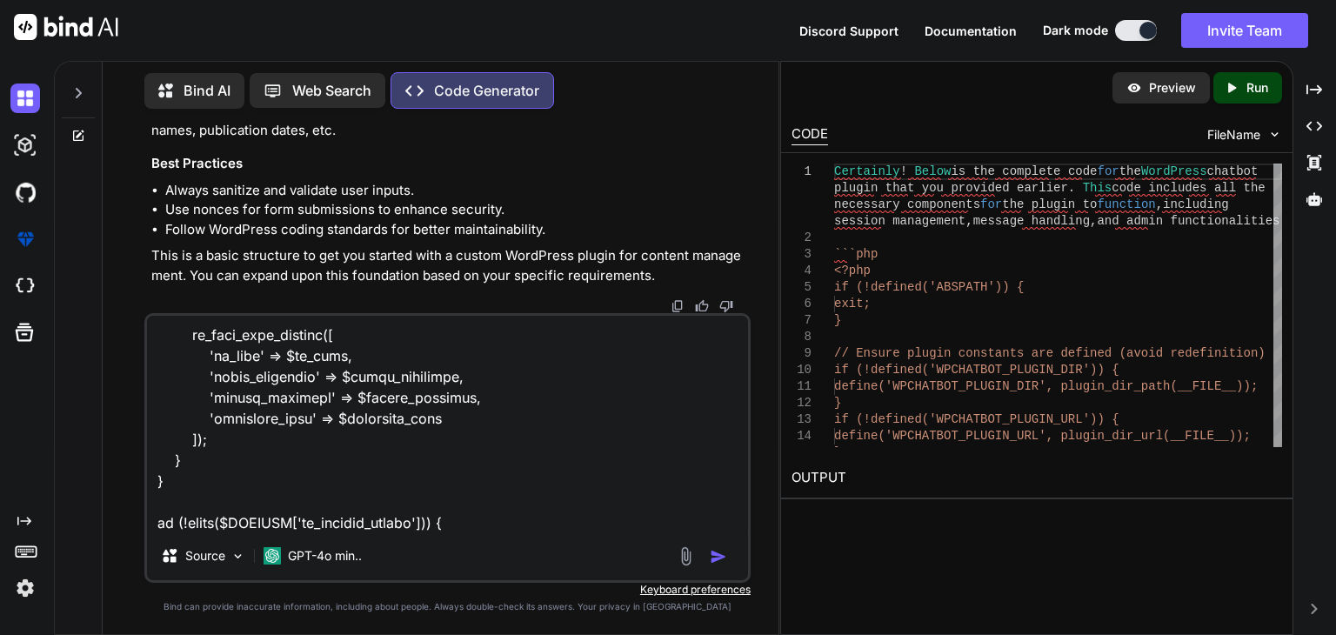
type textarea "<?php if (!defined('ABSPATH')) { exit; } // Ensure plugin constants are defined…"
type textarea "x"
type textarea "<?php if (!defined('ABSPATH')) { exit; } // Ensure plugin constants are defined…"
type textarea "x"
type textarea "<?php if (!defined('ABSPATH')) { exit; } // Ensure plugin constants are defined…"
